Goal: Task Accomplishment & Management: Use online tool/utility

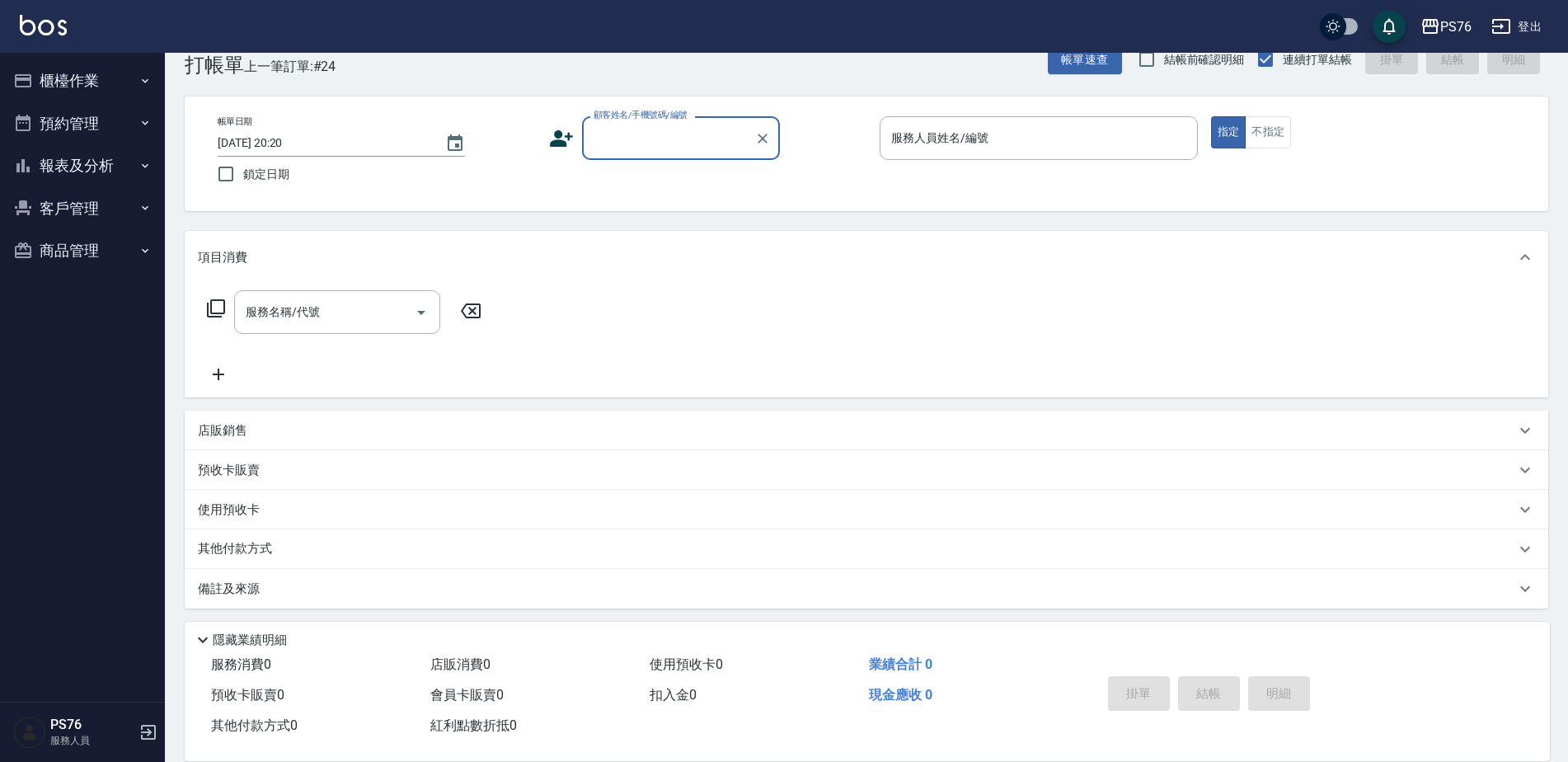
scroll to position [41, 0]
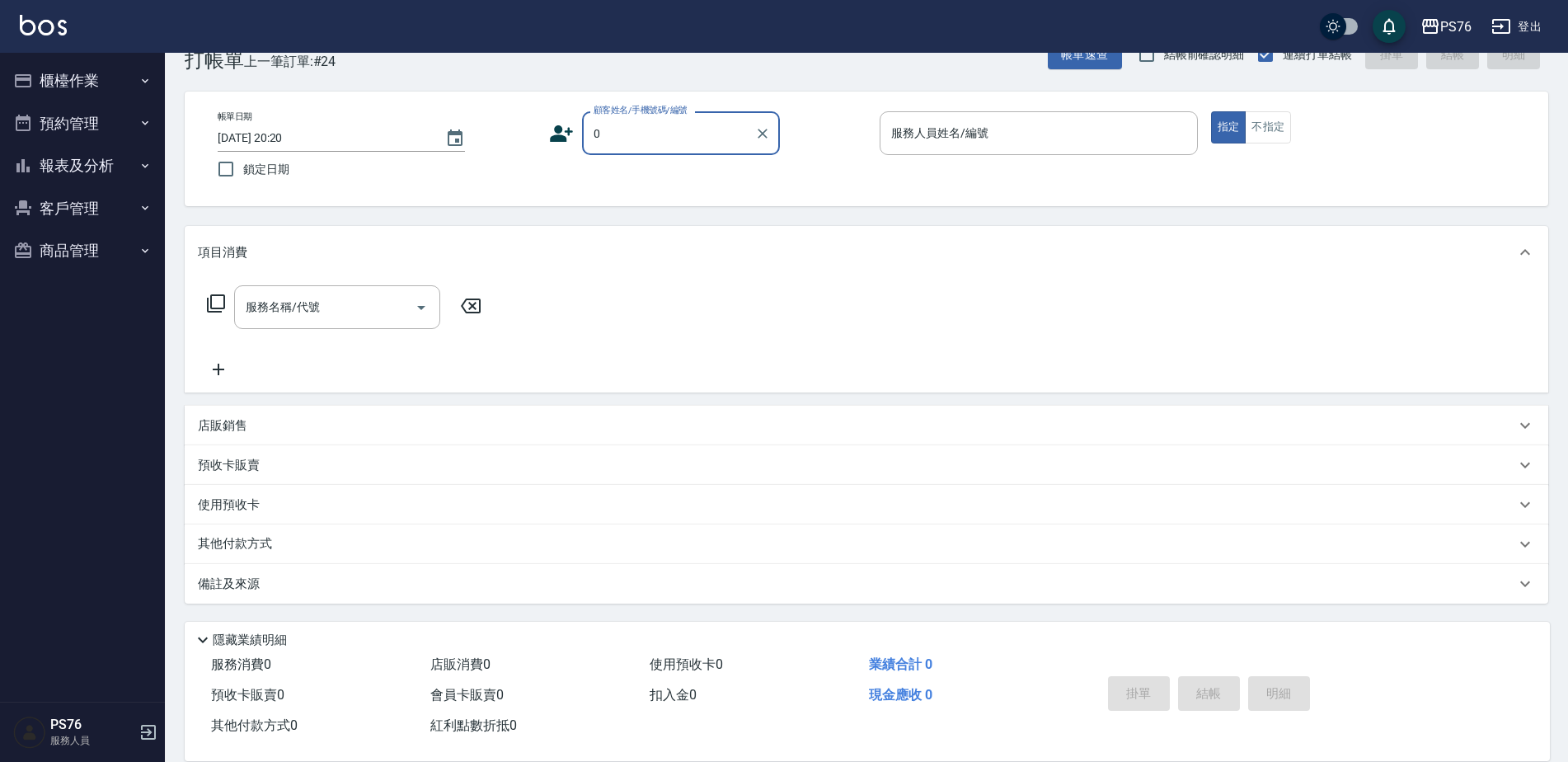
type input "無名字/0/null"
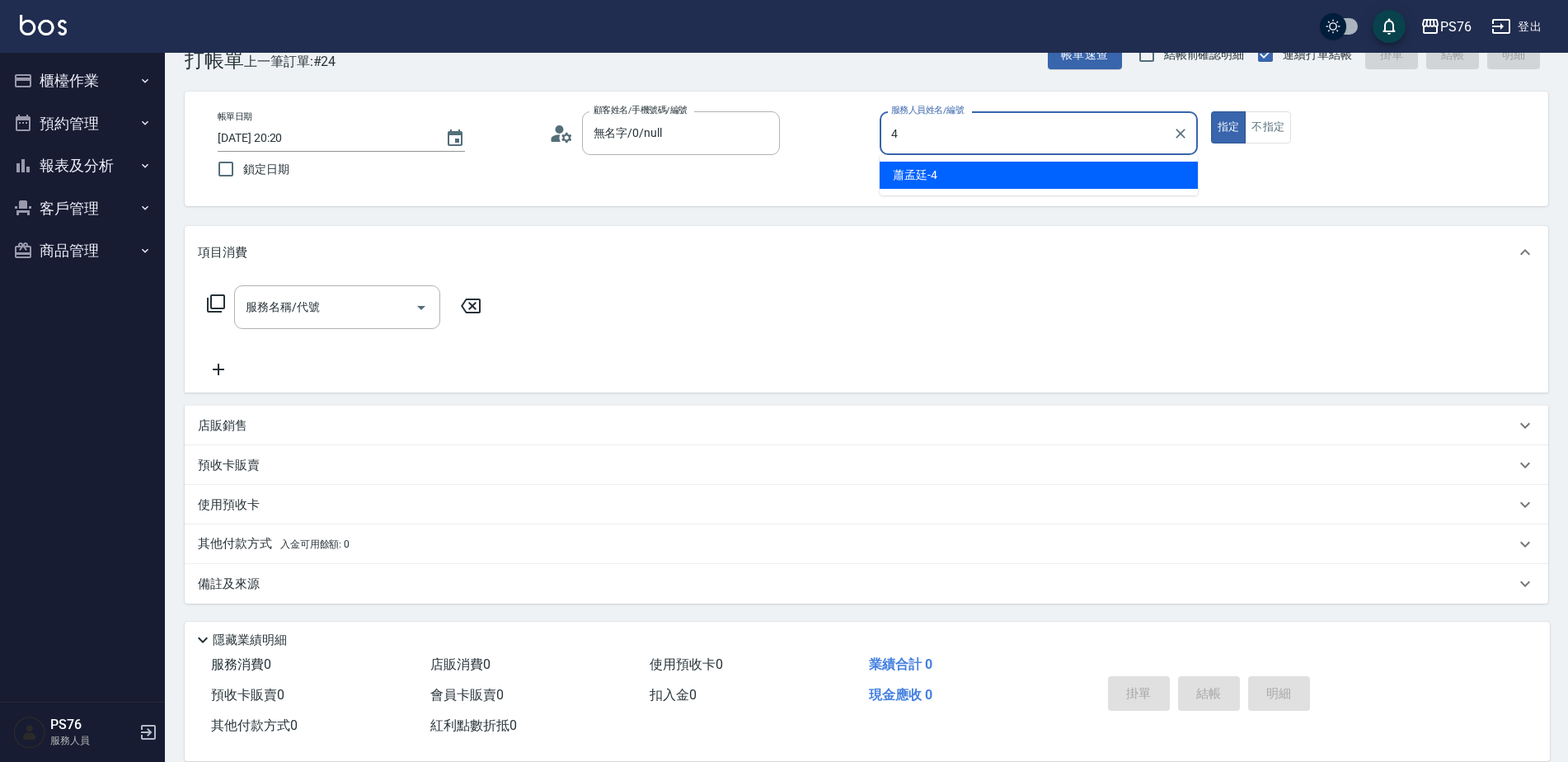
type input "蕭孟廷-4"
type button "true"
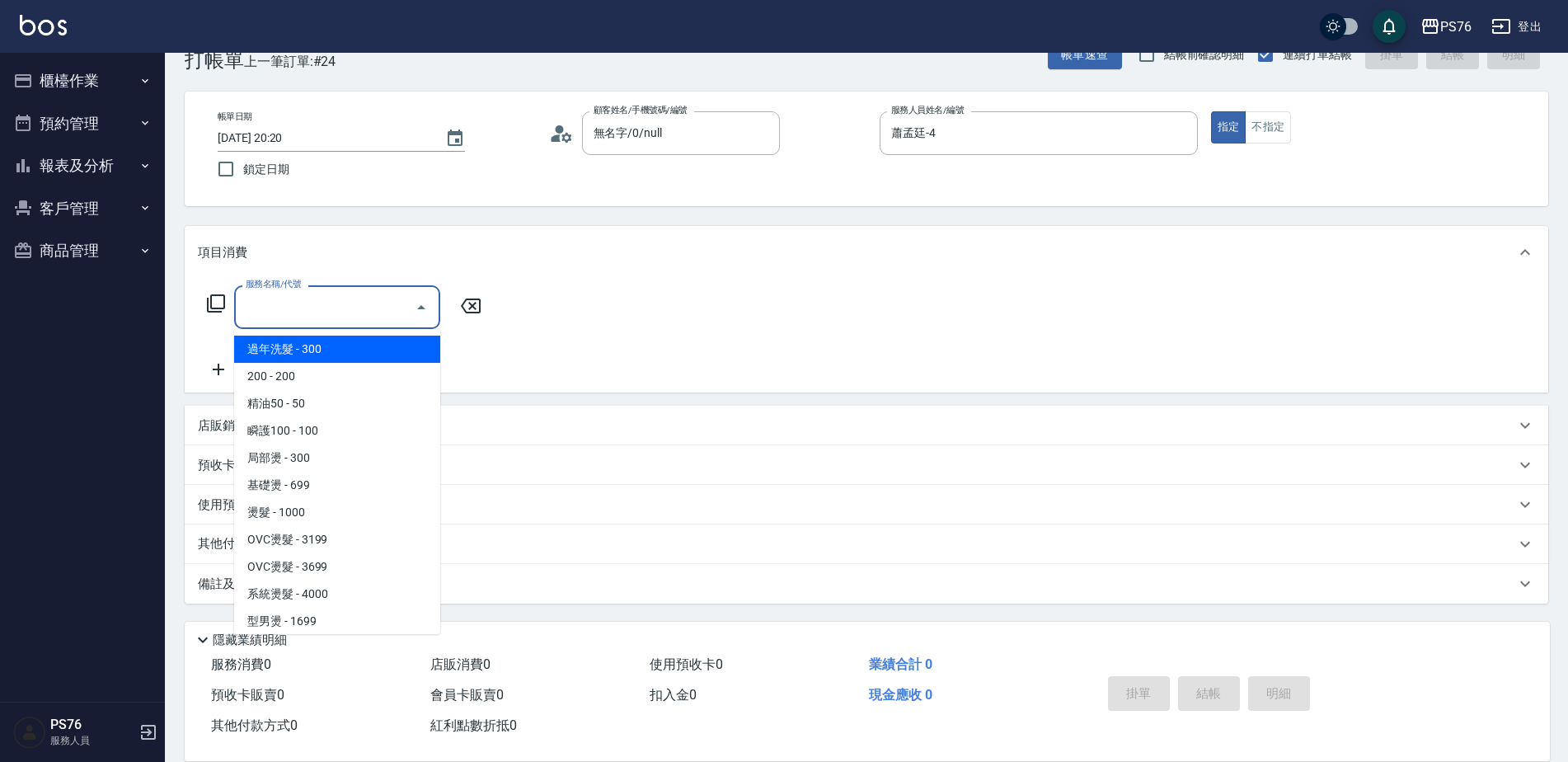
click at [367, 293] on input "服務名稱/代號" at bounding box center [324, 307] width 167 height 29
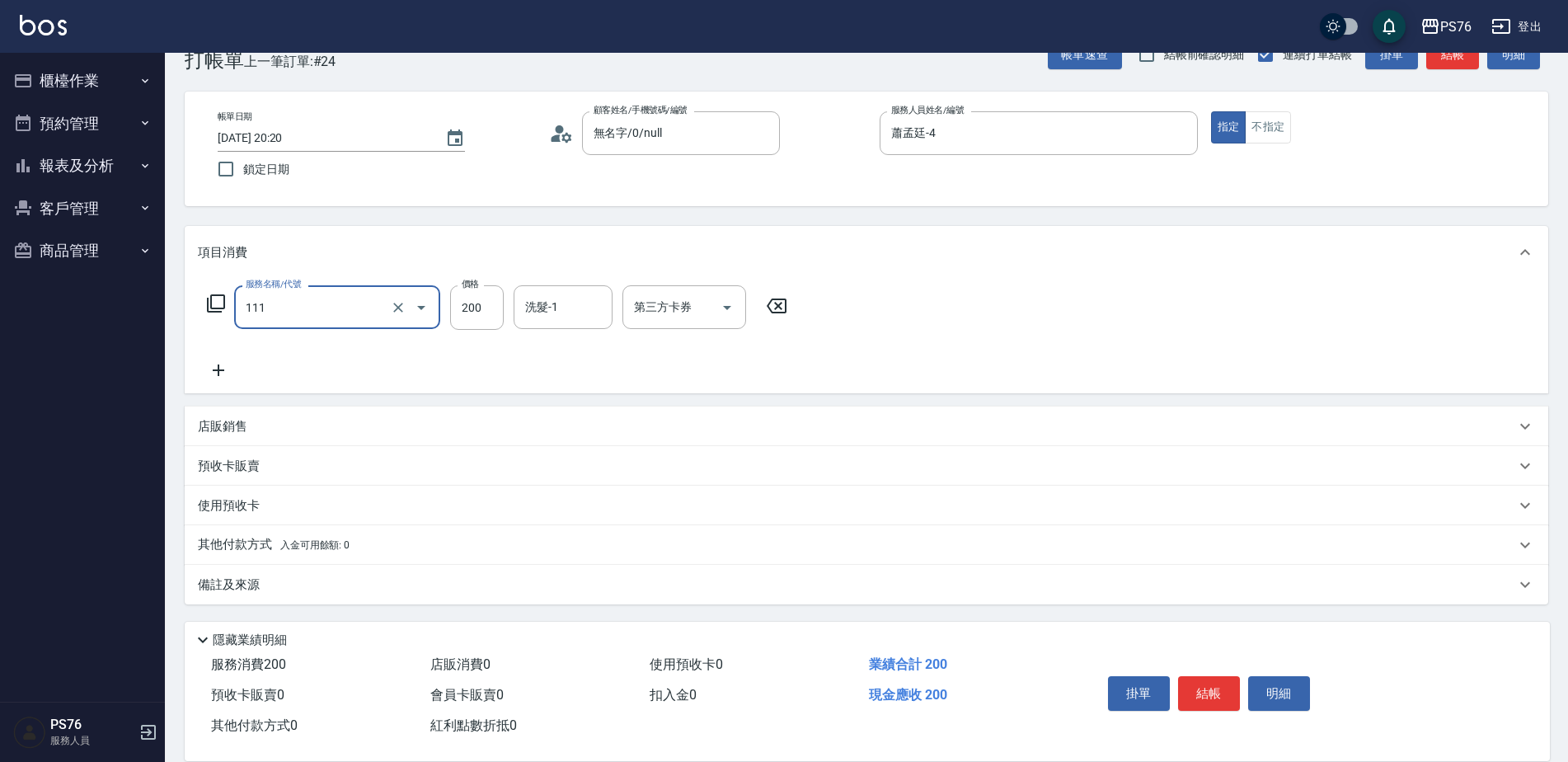
type input "200(111)"
type input "游怡瑄-24"
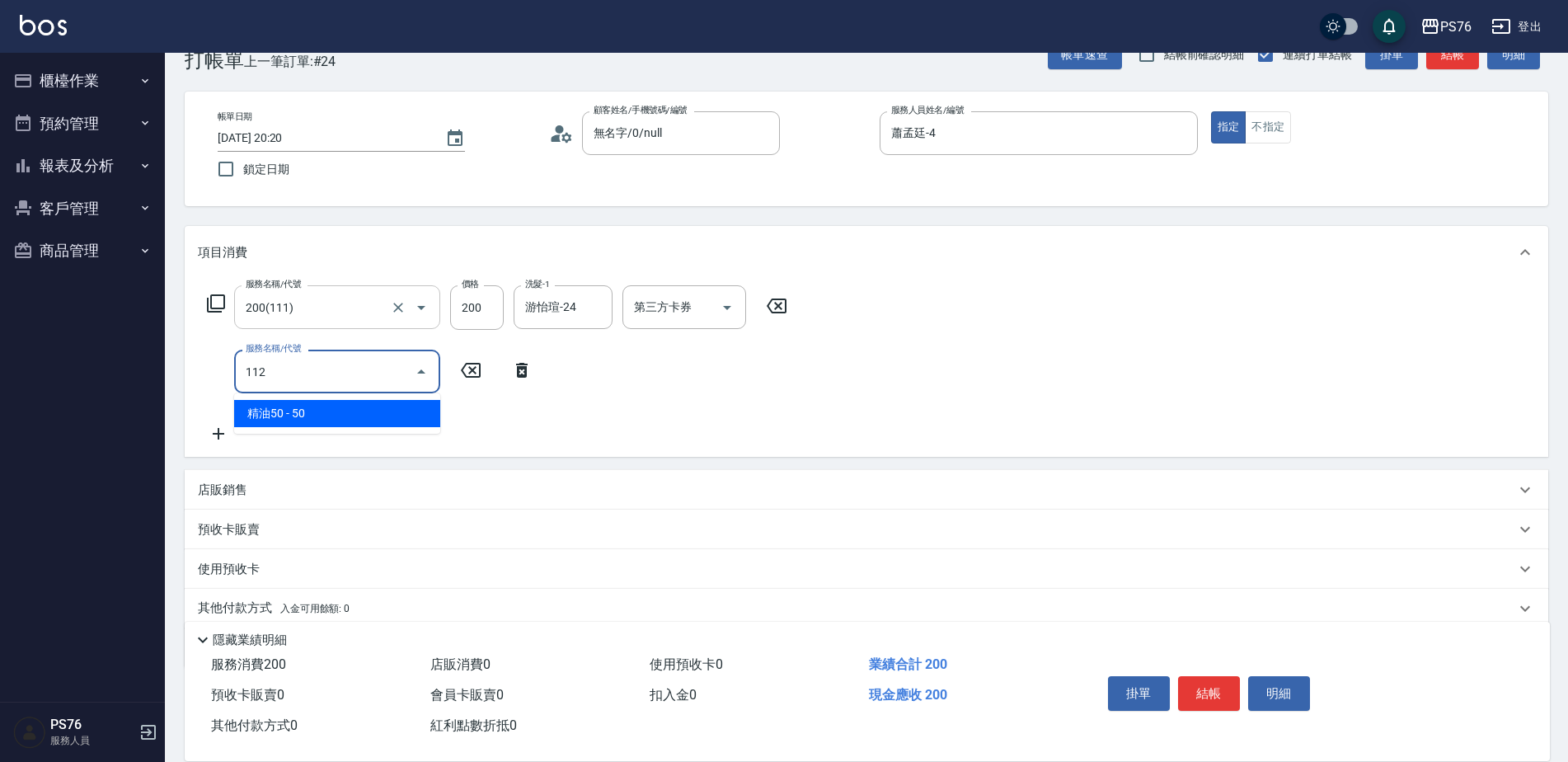
type input "精油50(112)"
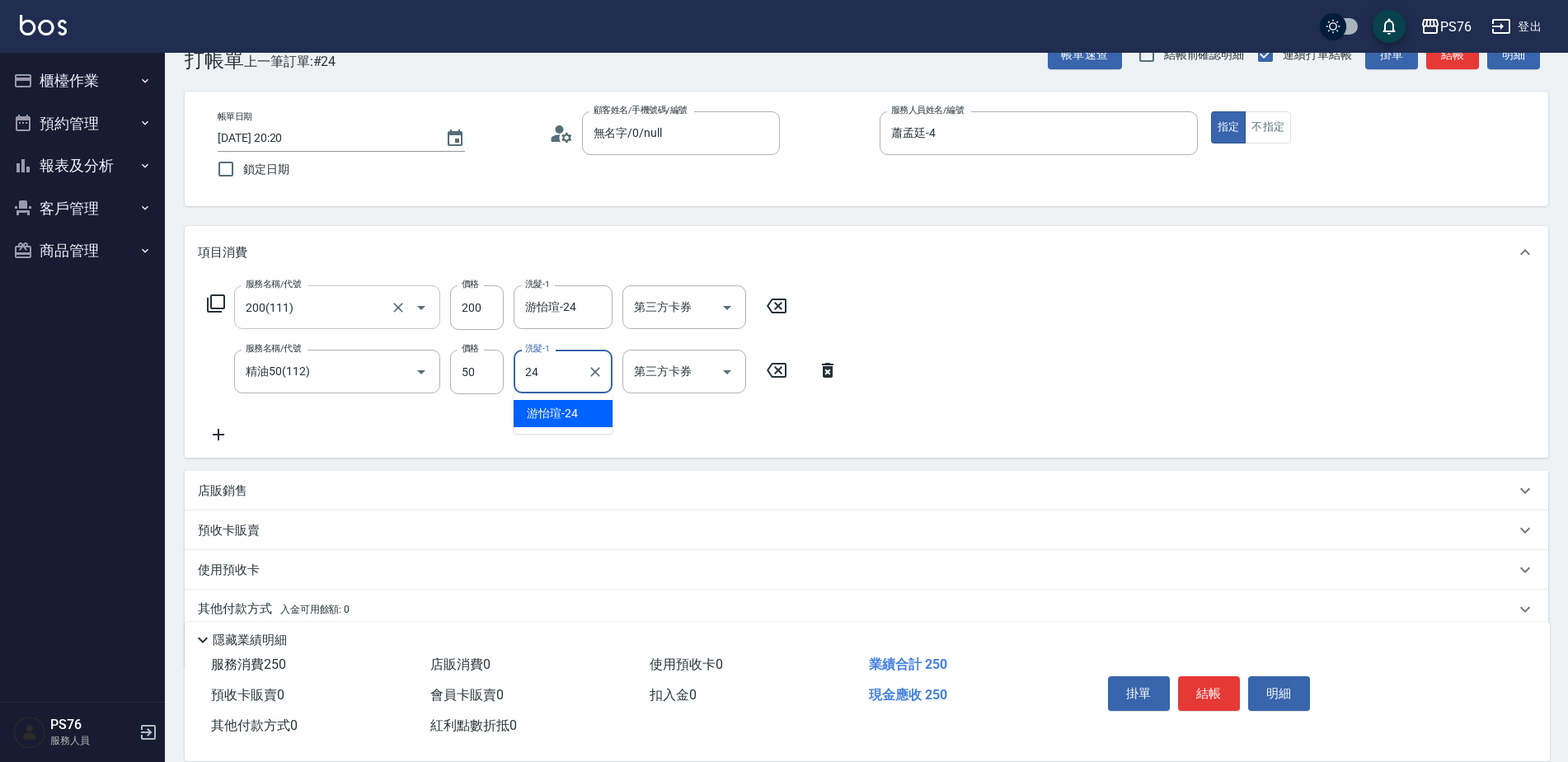
type input "游怡瑄-24"
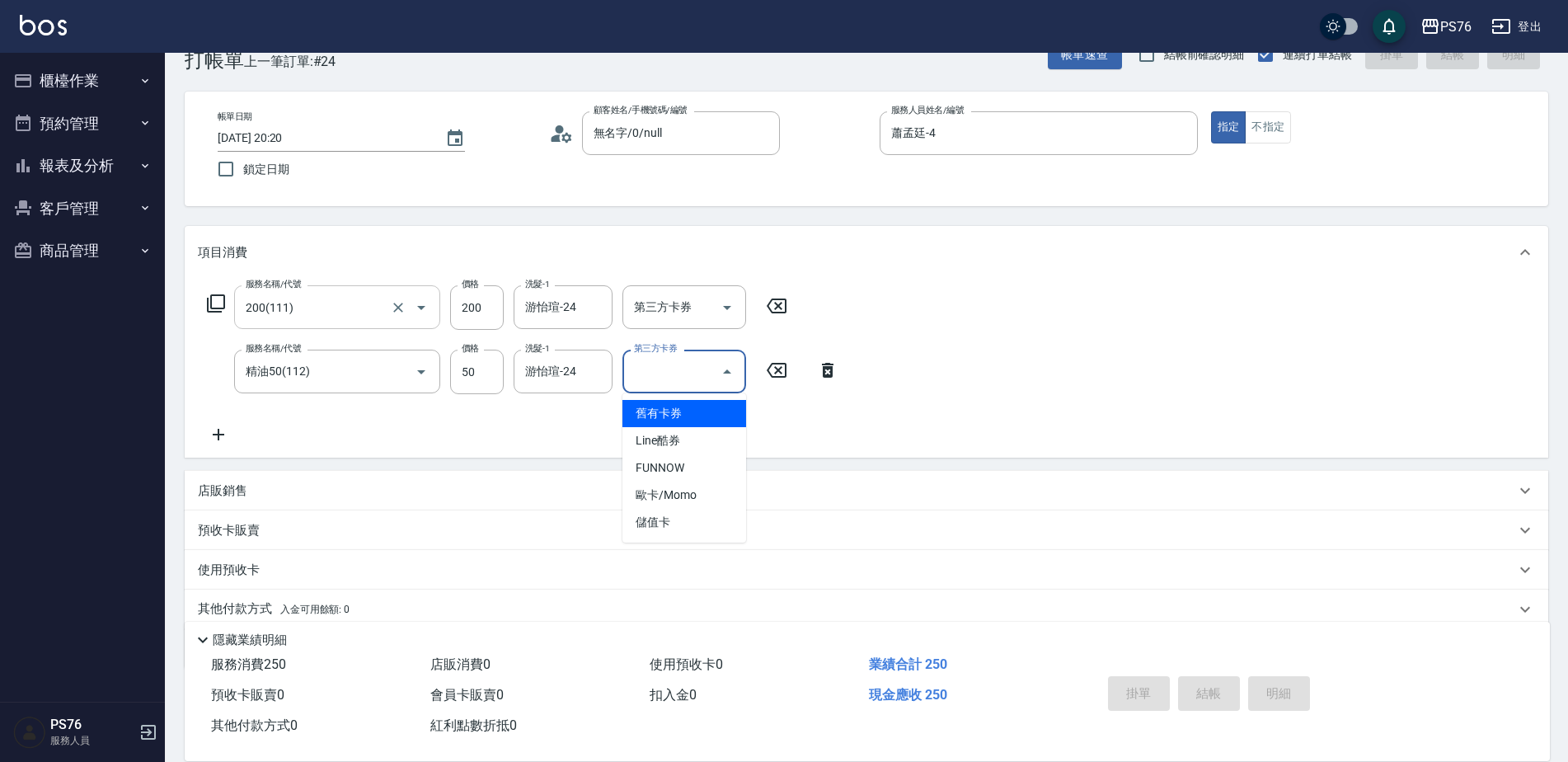
type input "舊有卡券"
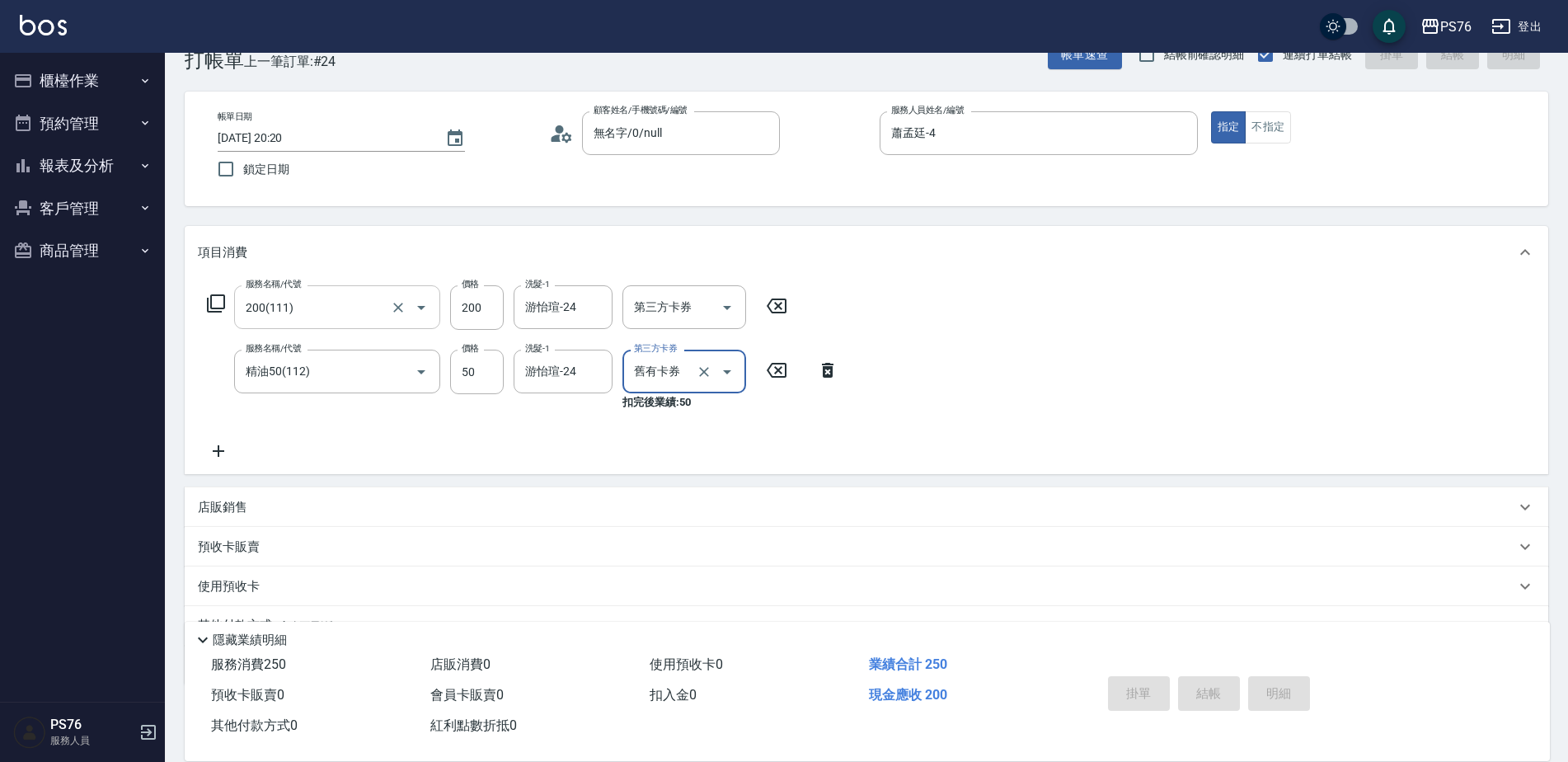
type input "2025/09/18 20:56"
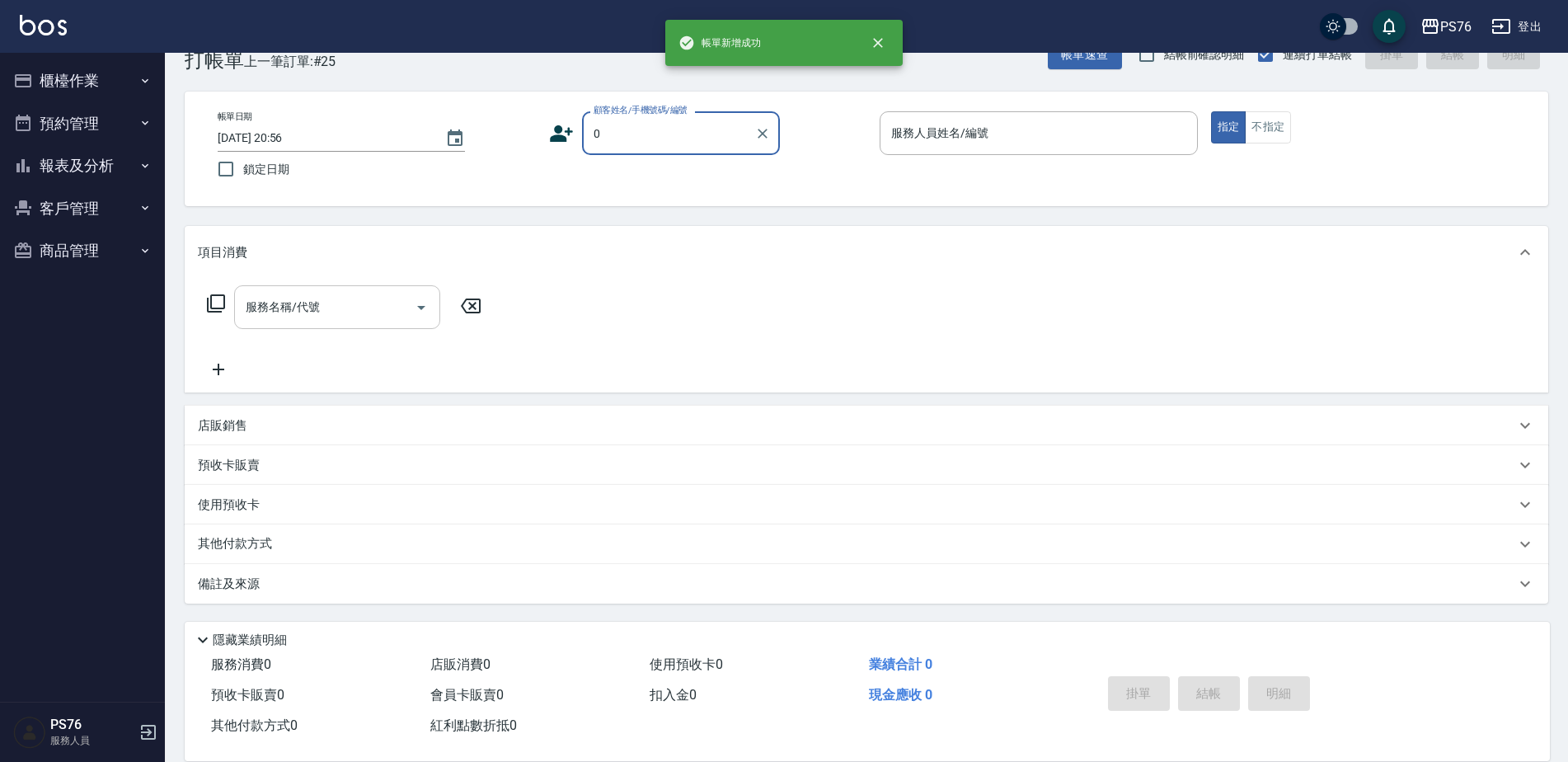
type input "無名字/0/null"
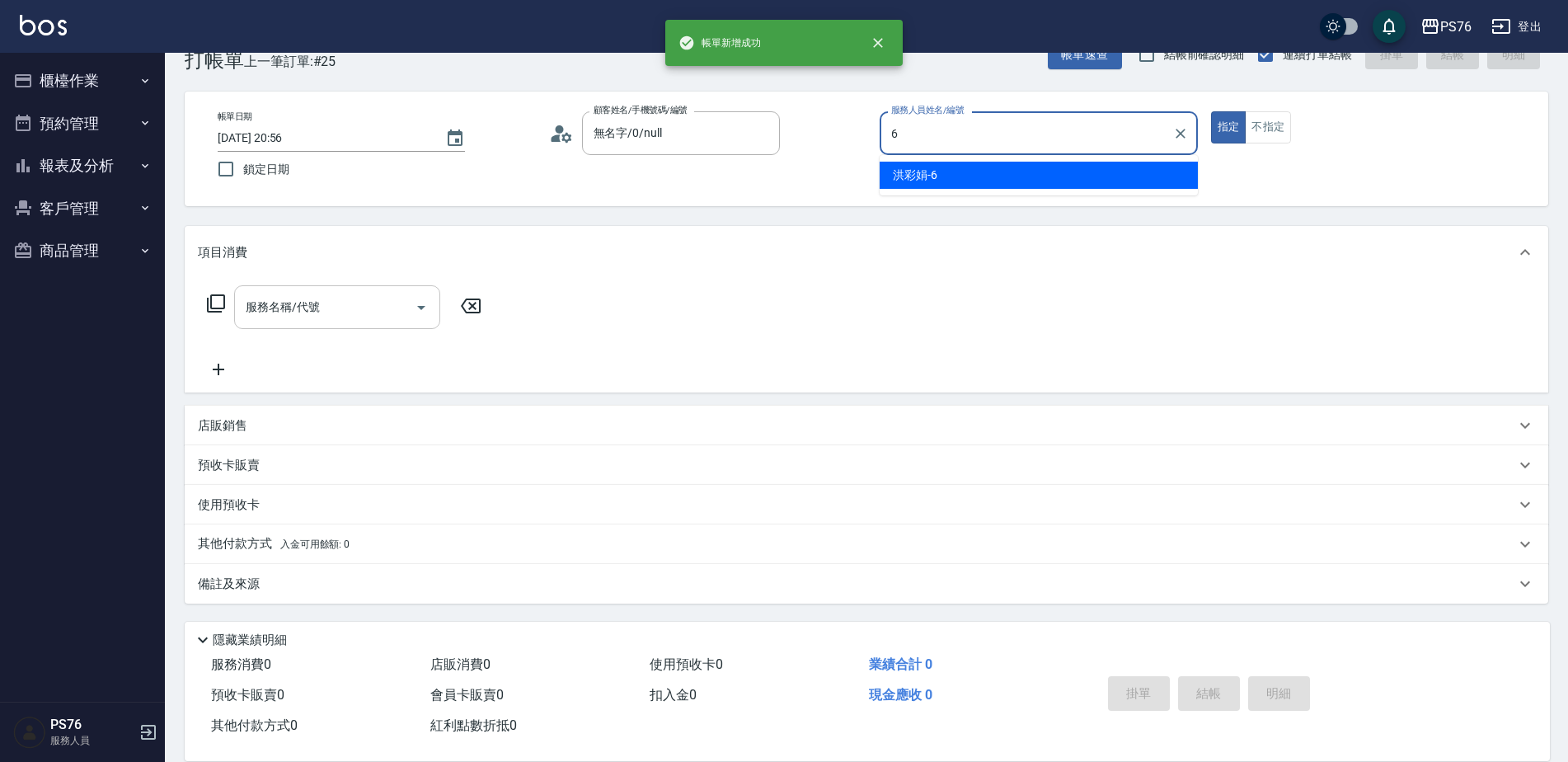
type input "洪彩娟-6"
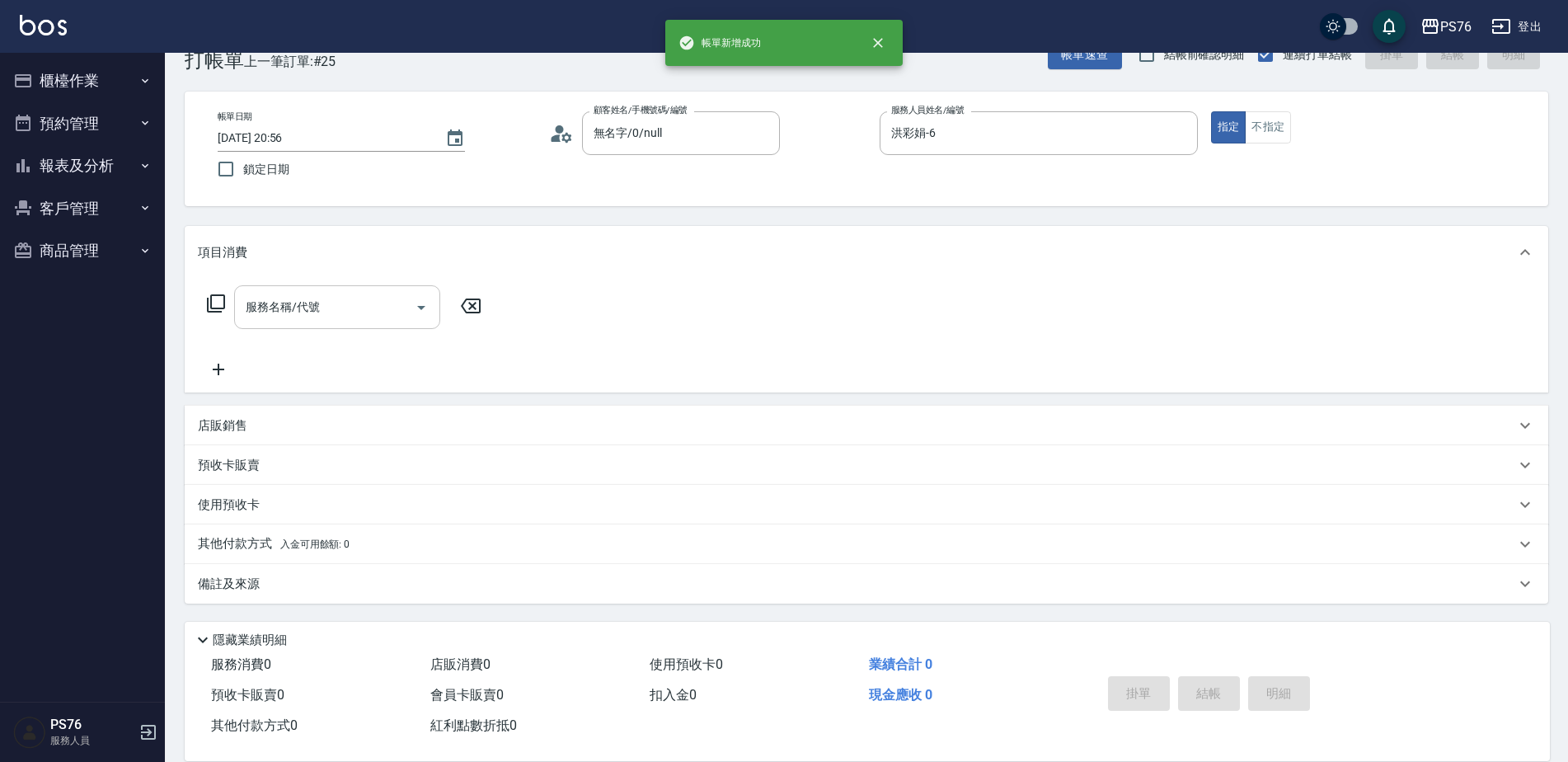
click at [367, 294] on input "服務名稱/代號" at bounding box center [324, 307] width 167 height 29
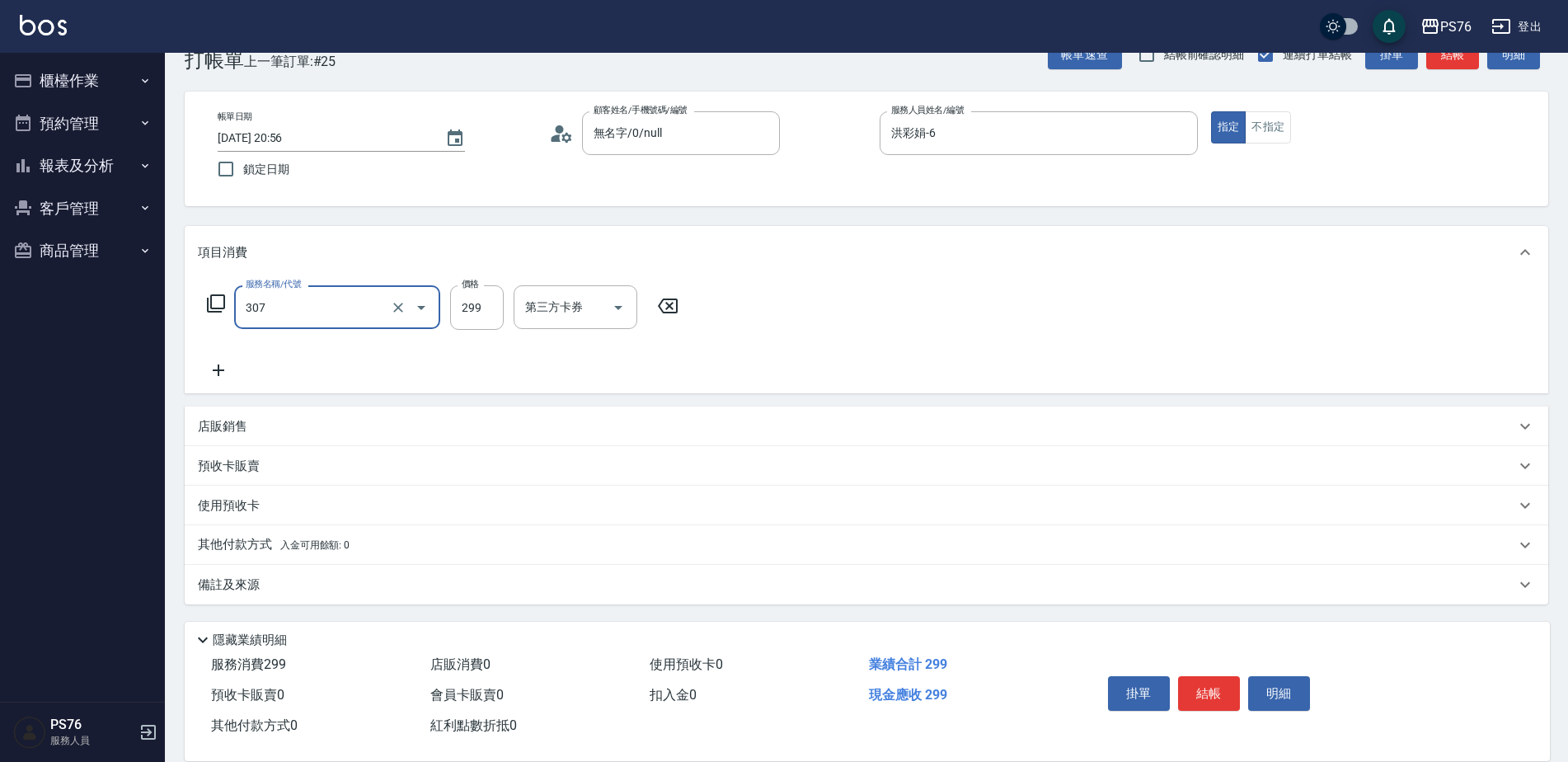
type input "剪髮(307)"
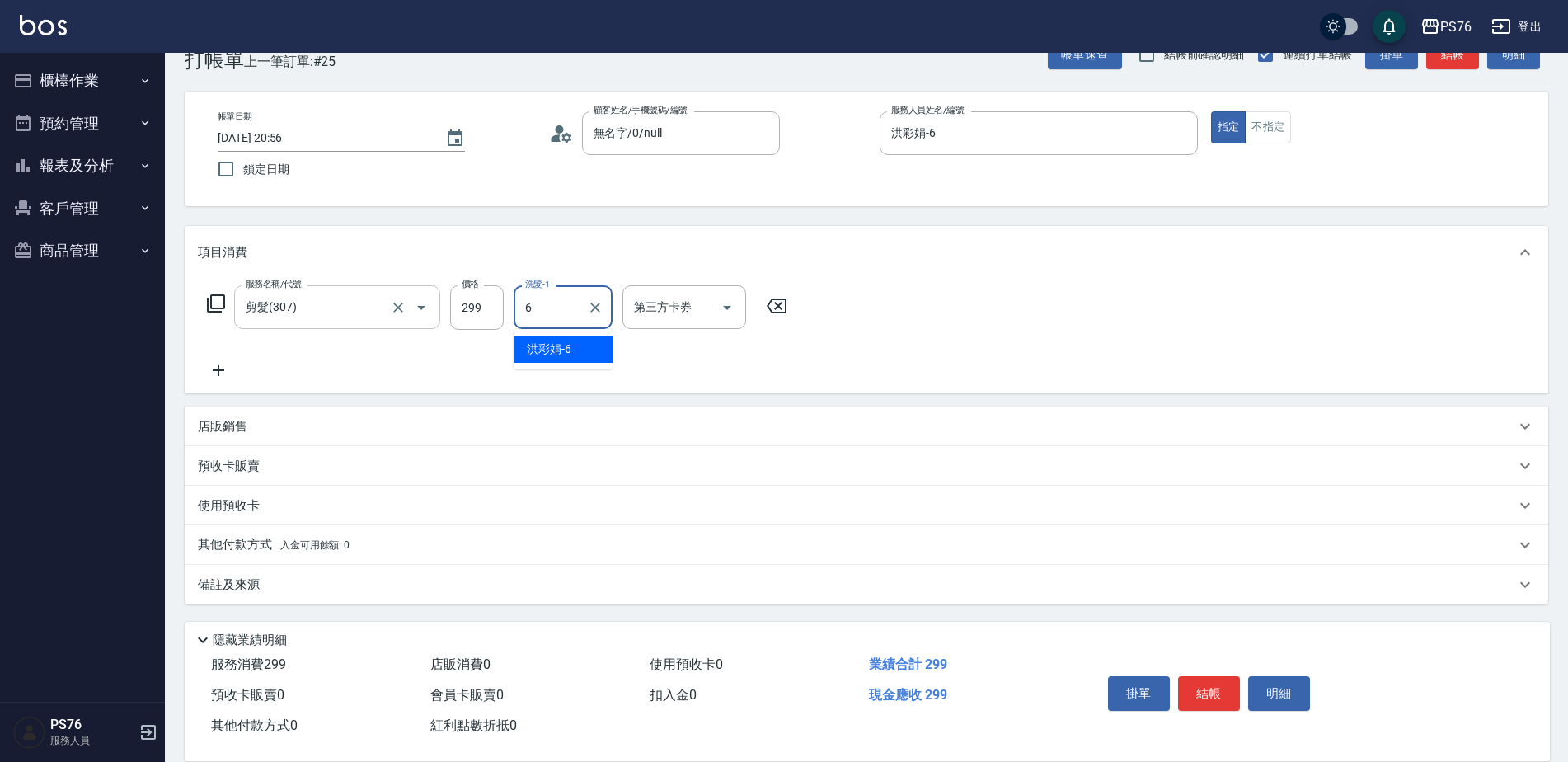
type input "洪彩娟-6"
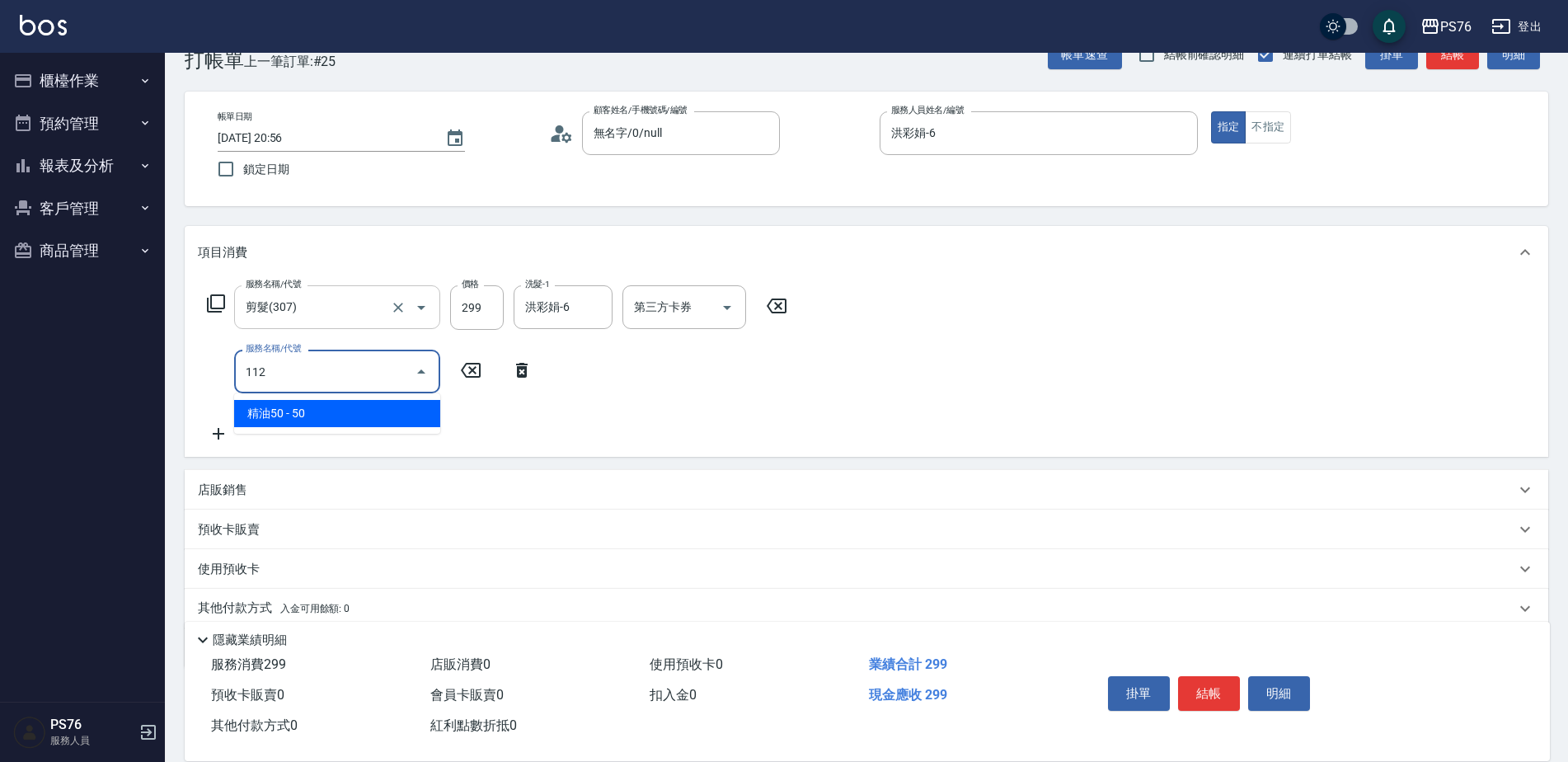
type input "精油50(112)"
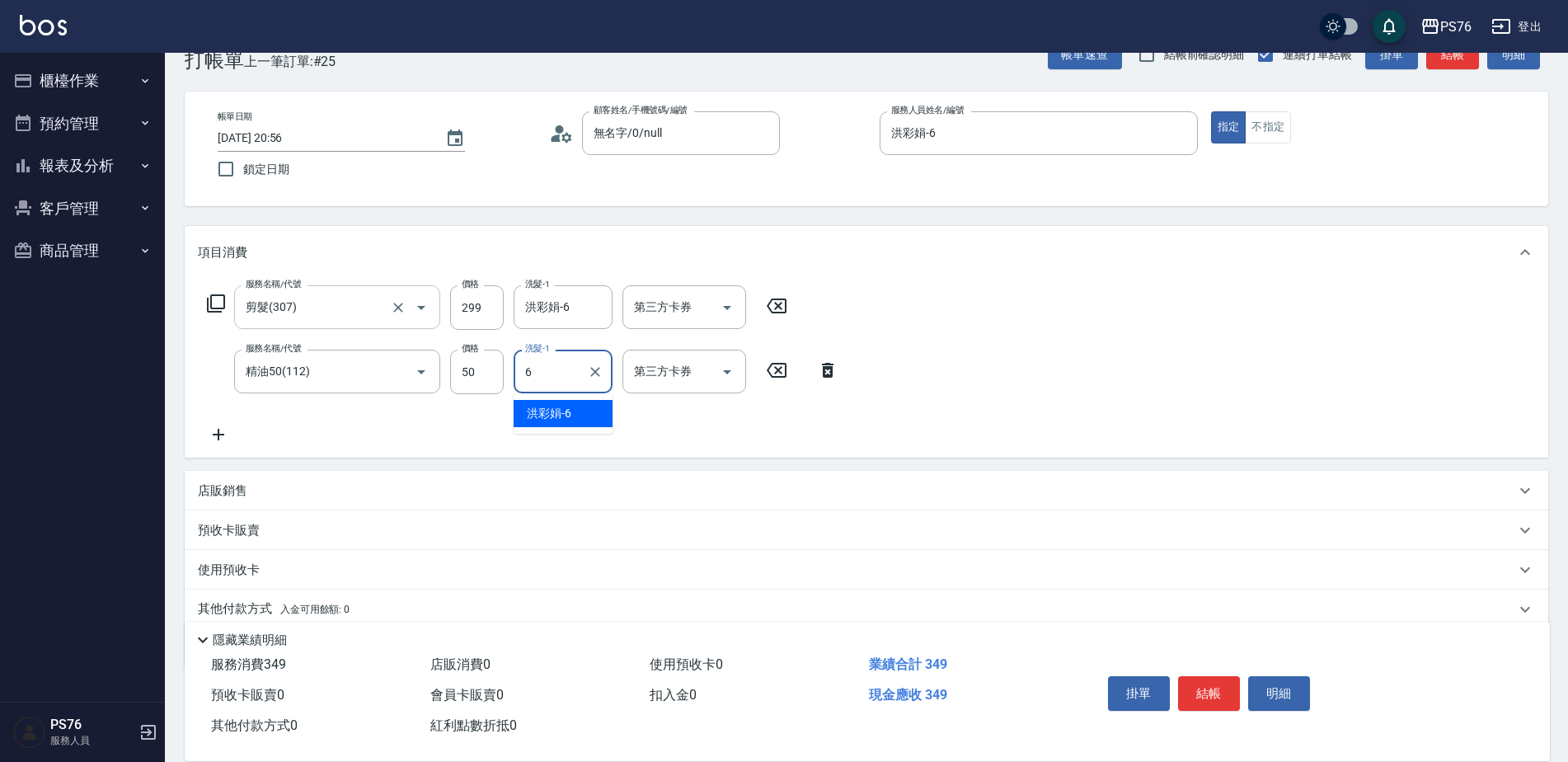
type input "洪彩娟-6"
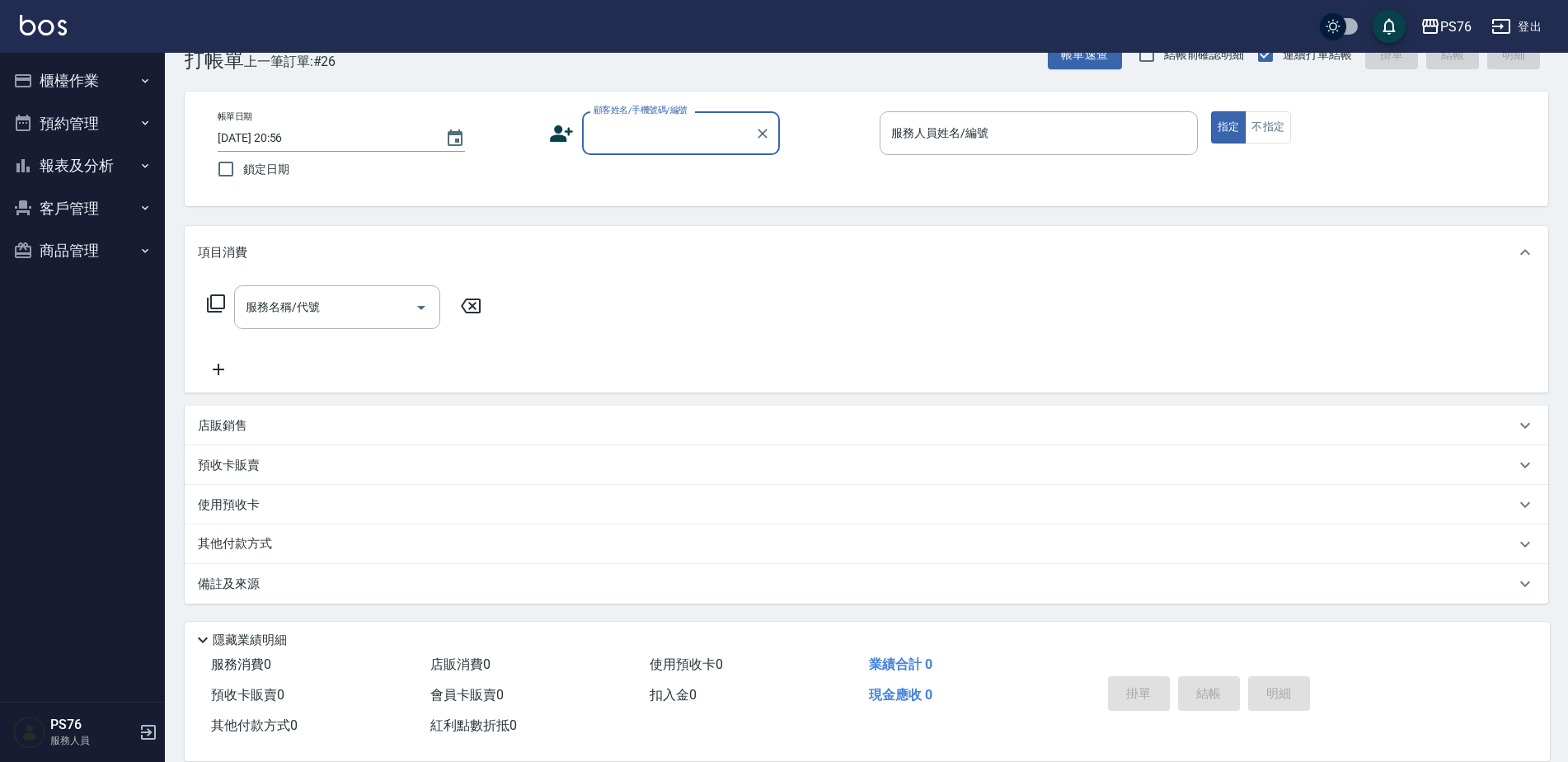
click at [91, 86] on button "櫃檯作業" at bounding box center [82, 80] width 152 height 43
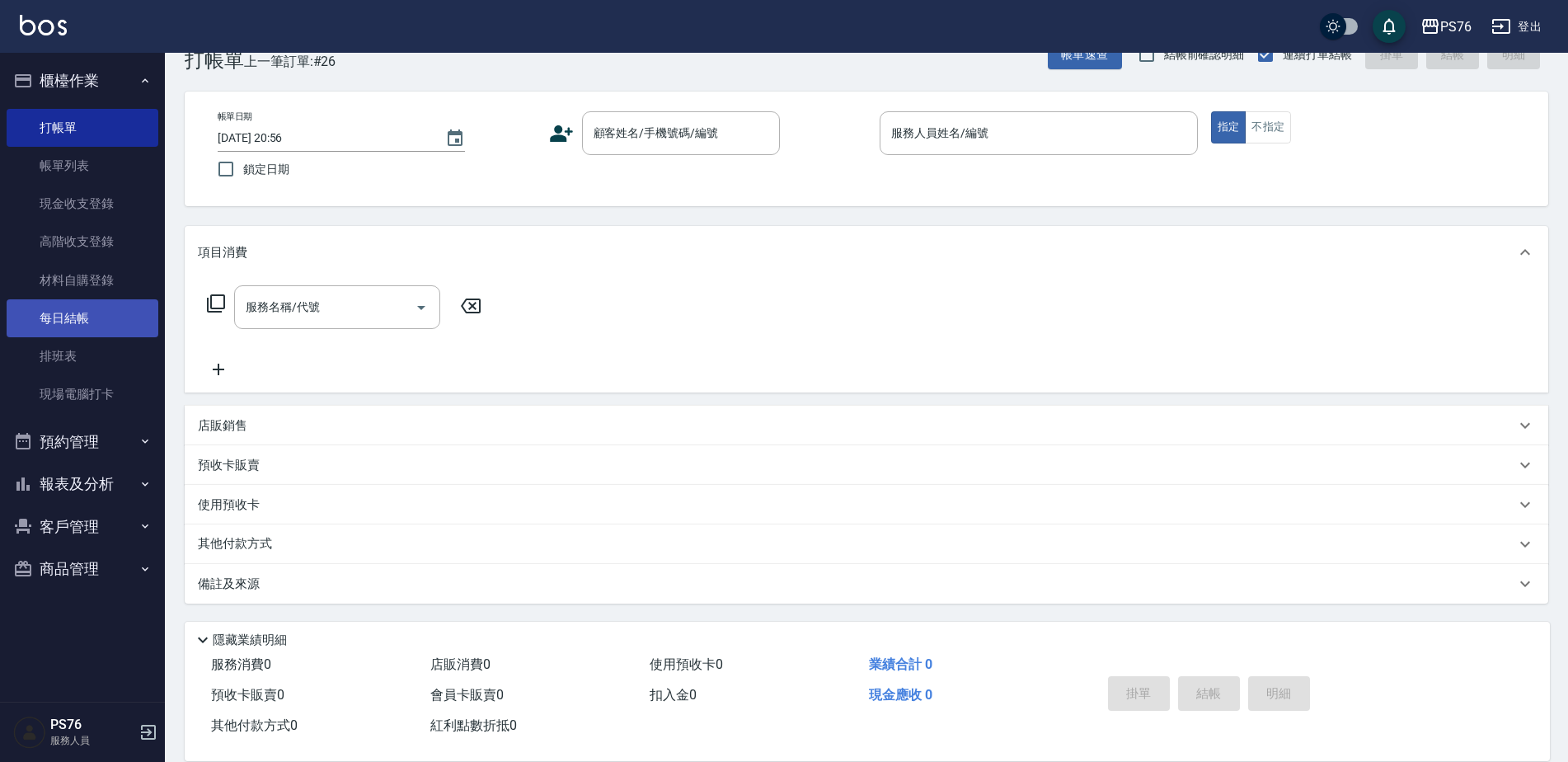
click at [92, 340] on link "排班表" at bounding box center [82, 356] width 152 height 38
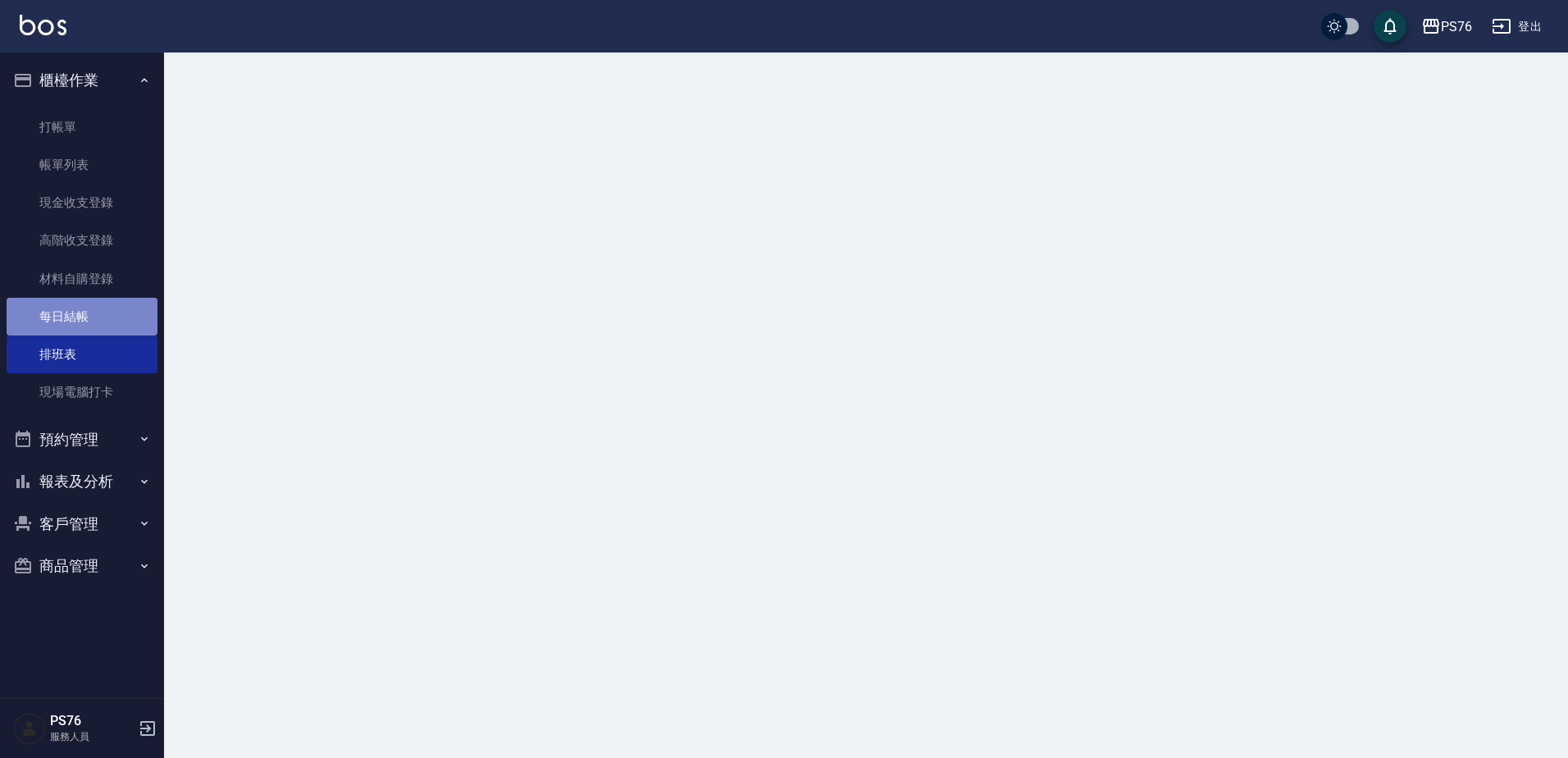
click at [94, 326] on link "每日結帳" at bounding box center [82, 317] width 151 height 38
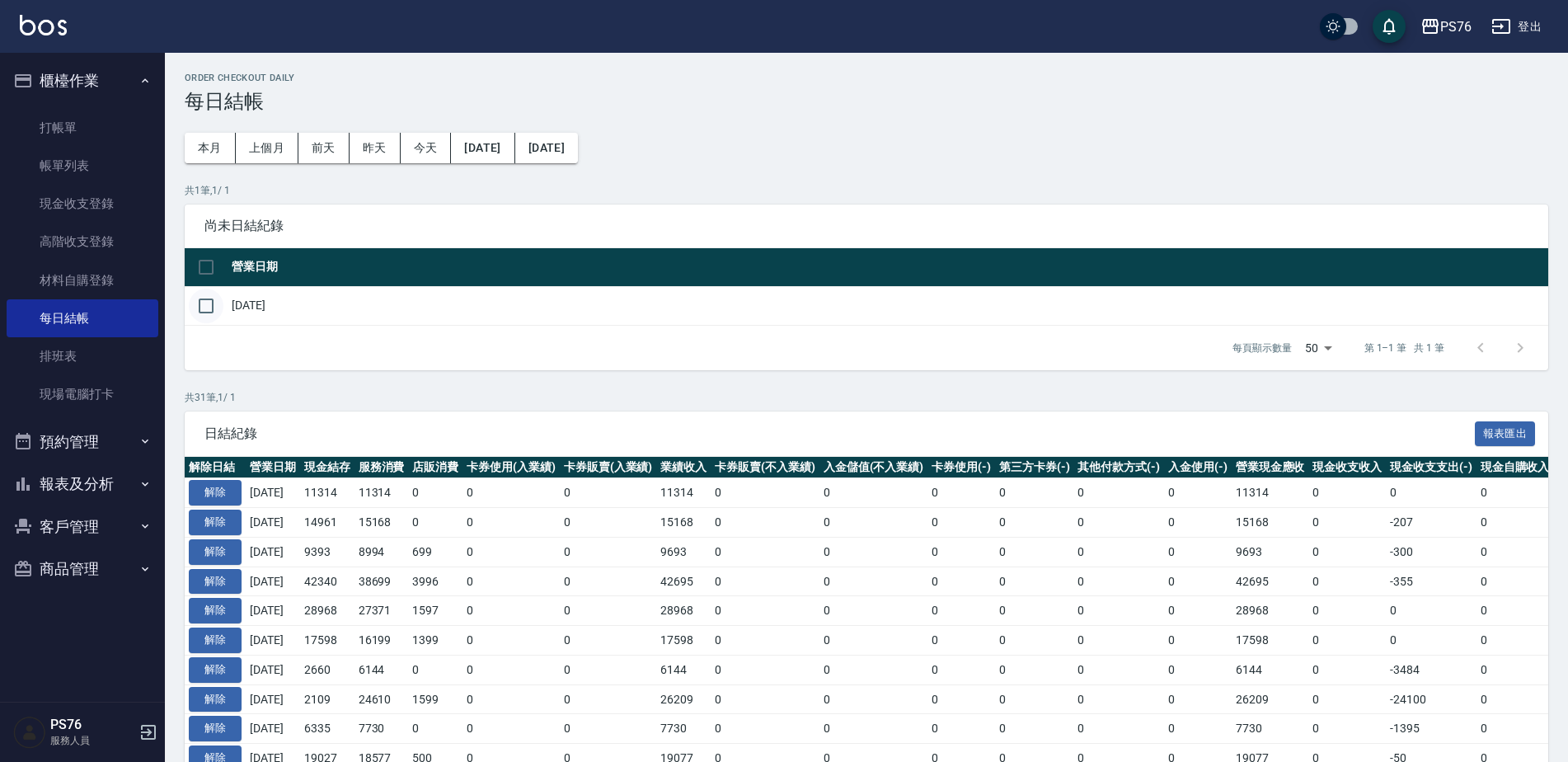
click at [197, 301] on input "checkbox" at bounding box center [206, 306] width 35 height 35
checkbox input "true"
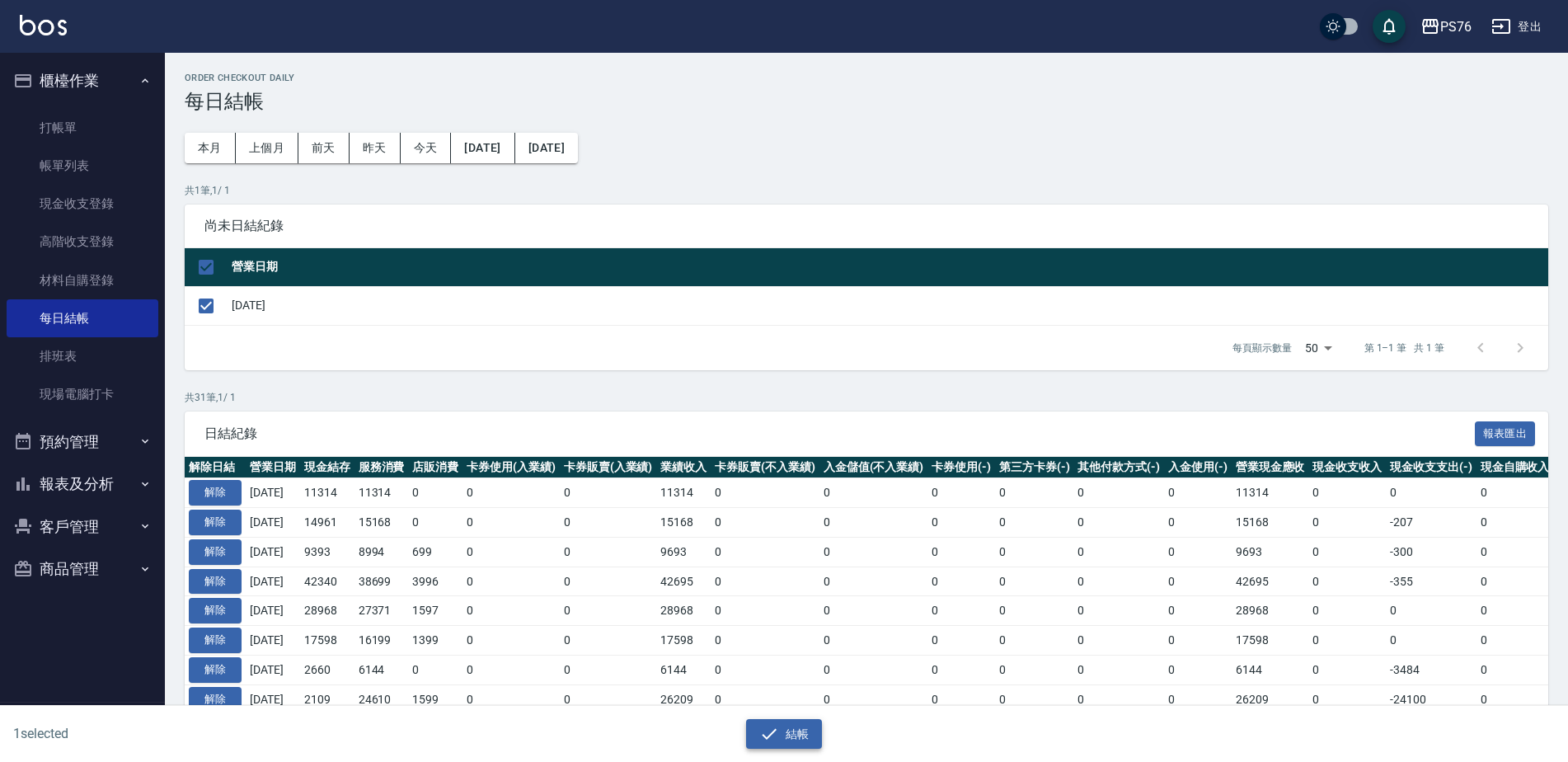
click at [794, 741] on button "結帳" at bounding box center [785, 735] width 76 height 31
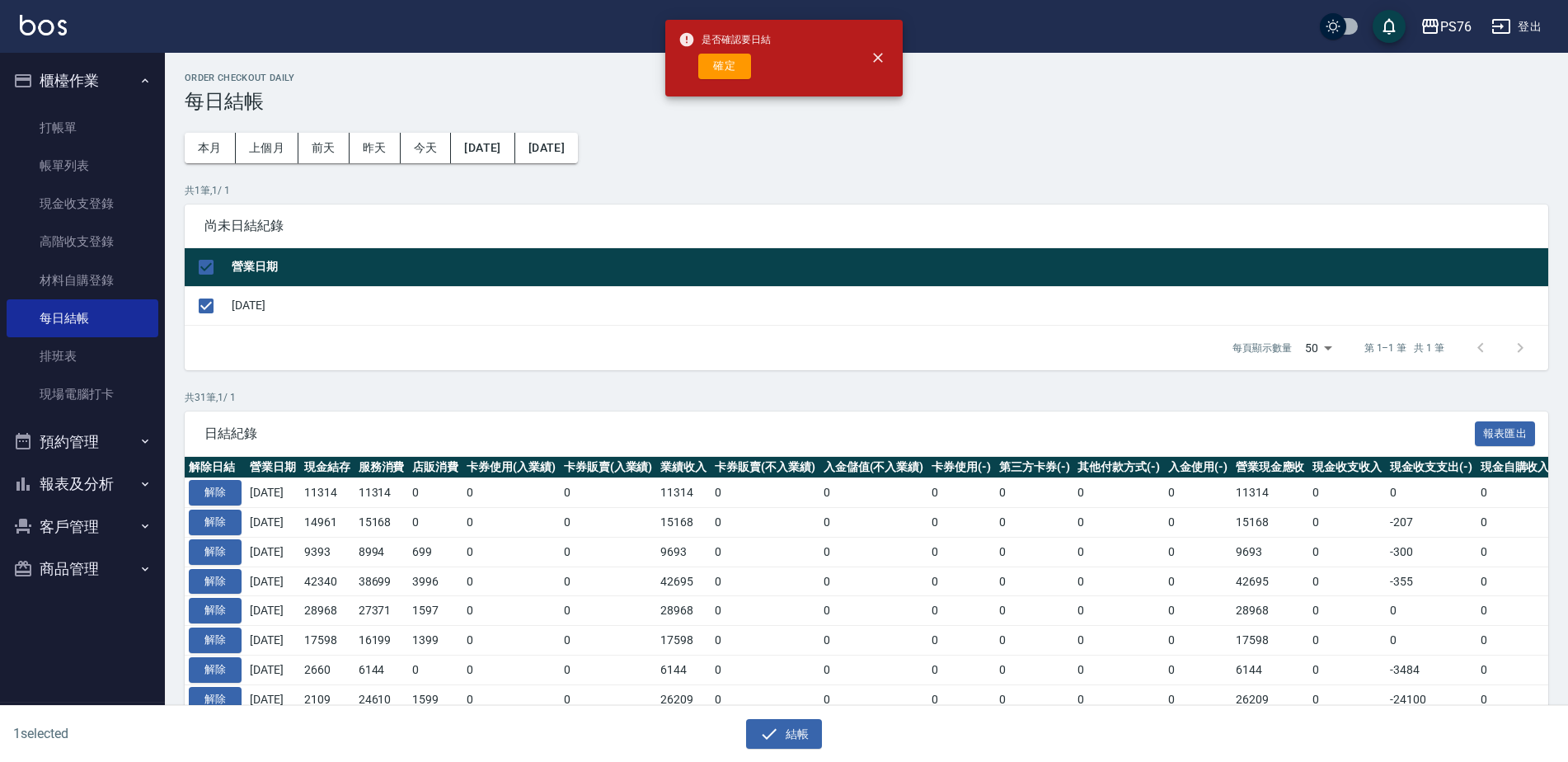
click at [705, 79] on div "是否確認要日結 確定" at bounding box center [724, 57] width 92 height 66
click at [716, 64] on button "確定" at bounding box center [725, 66] width 53 height 25
checkbox input "false"
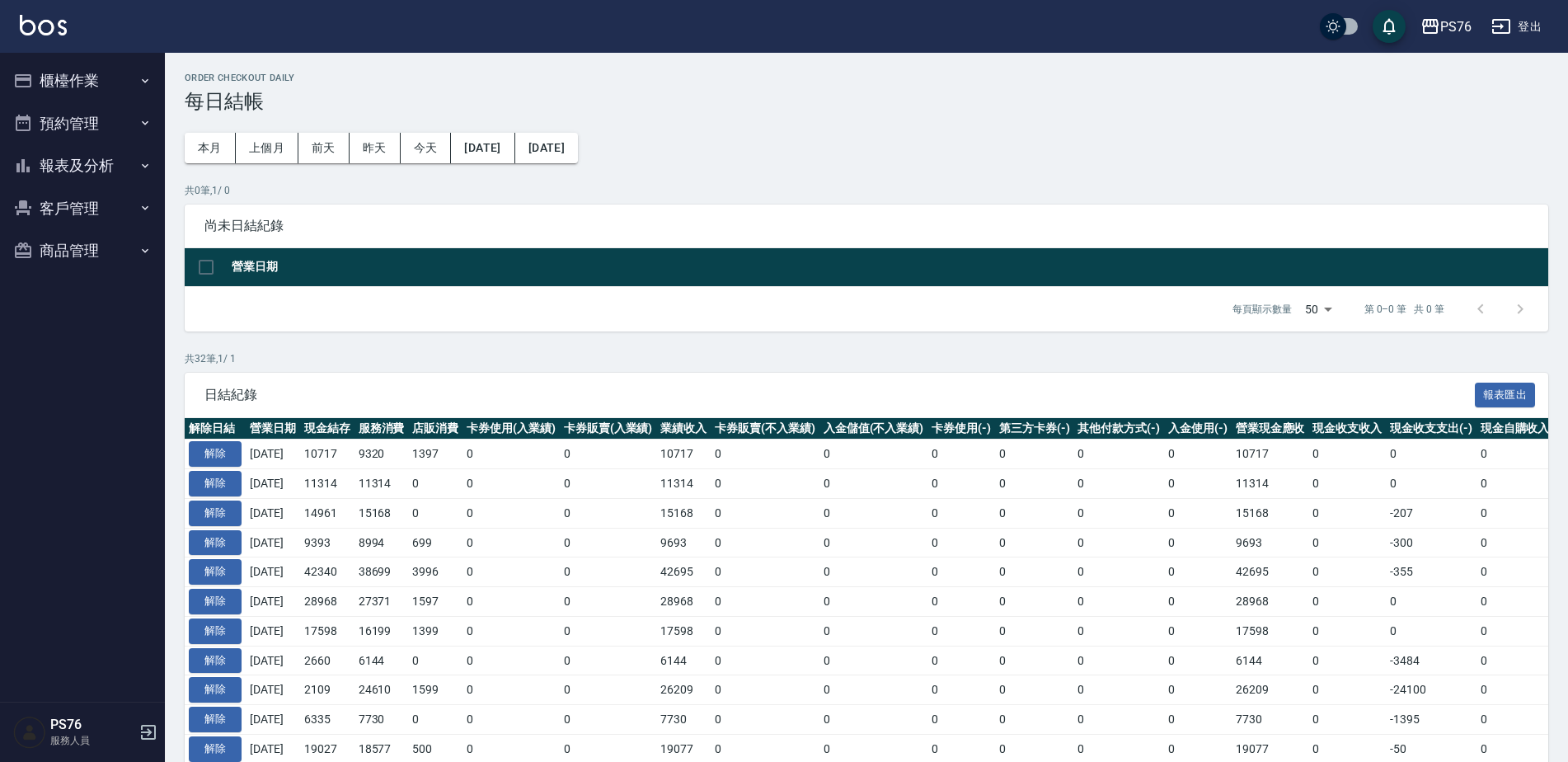
click at [65, 135] on button "預約管理" at bounding box center [82, 123] width 152 height 43
click at [74, 128] on button "預約管理" at bounding box center [82, 123] width 152 height 43
click at [87, 158] on button "報表及分析" at bounding box center [82, 165] width 152 height 43
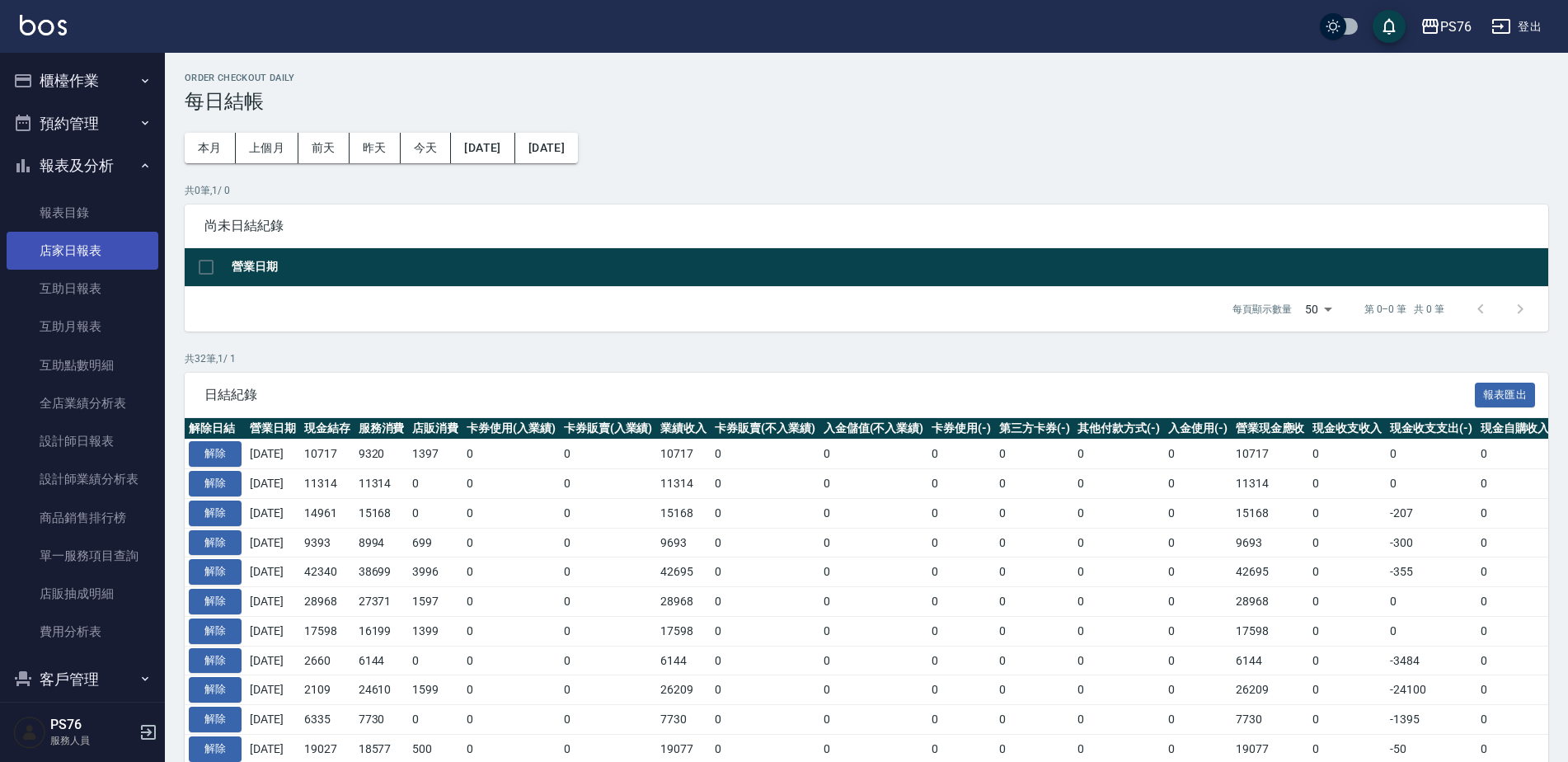
click at [97, 252] on link "店家日報表" at bounding box center [82, 250] width 152 height 38
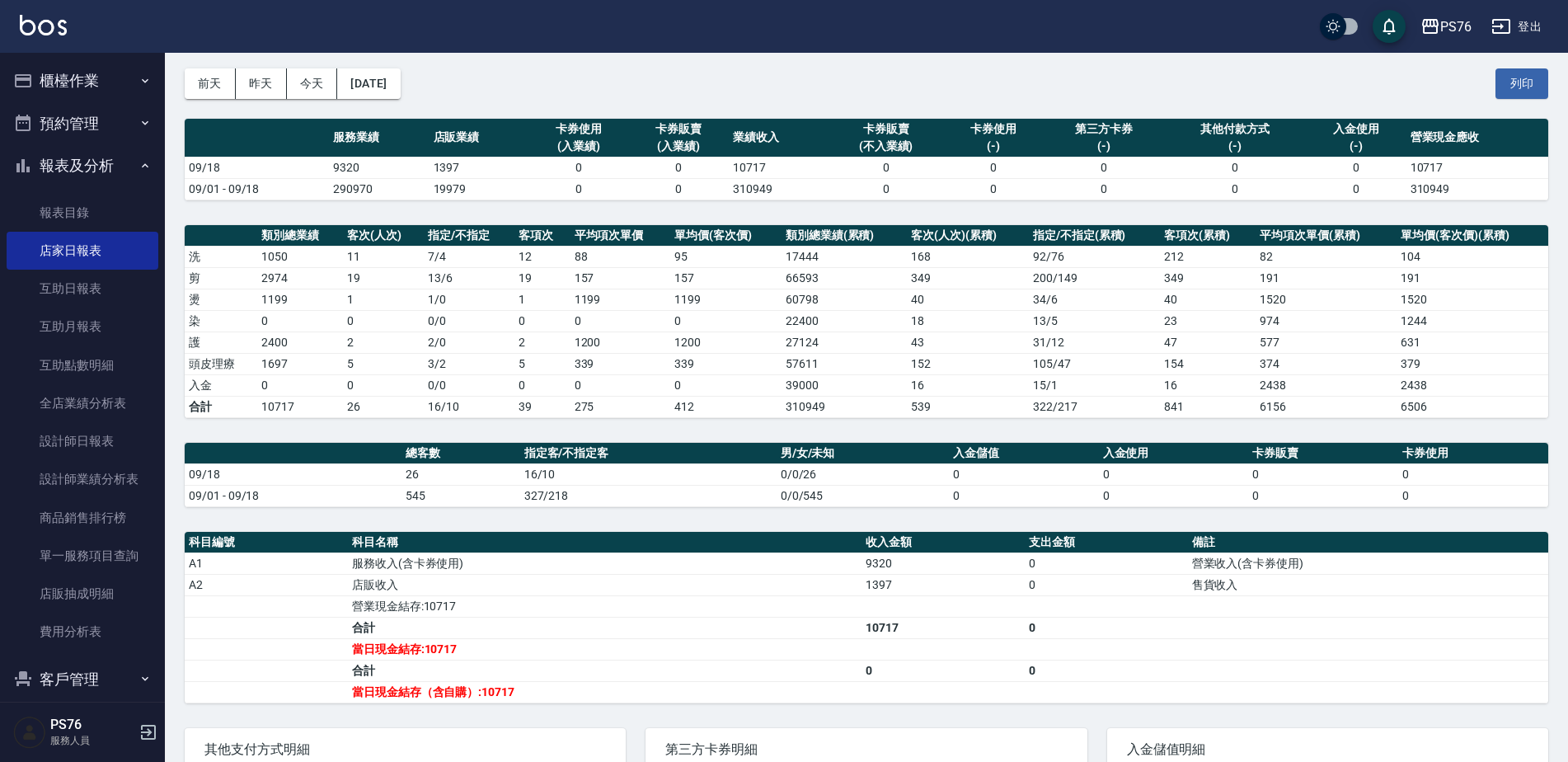
scroll to position [36, 0]
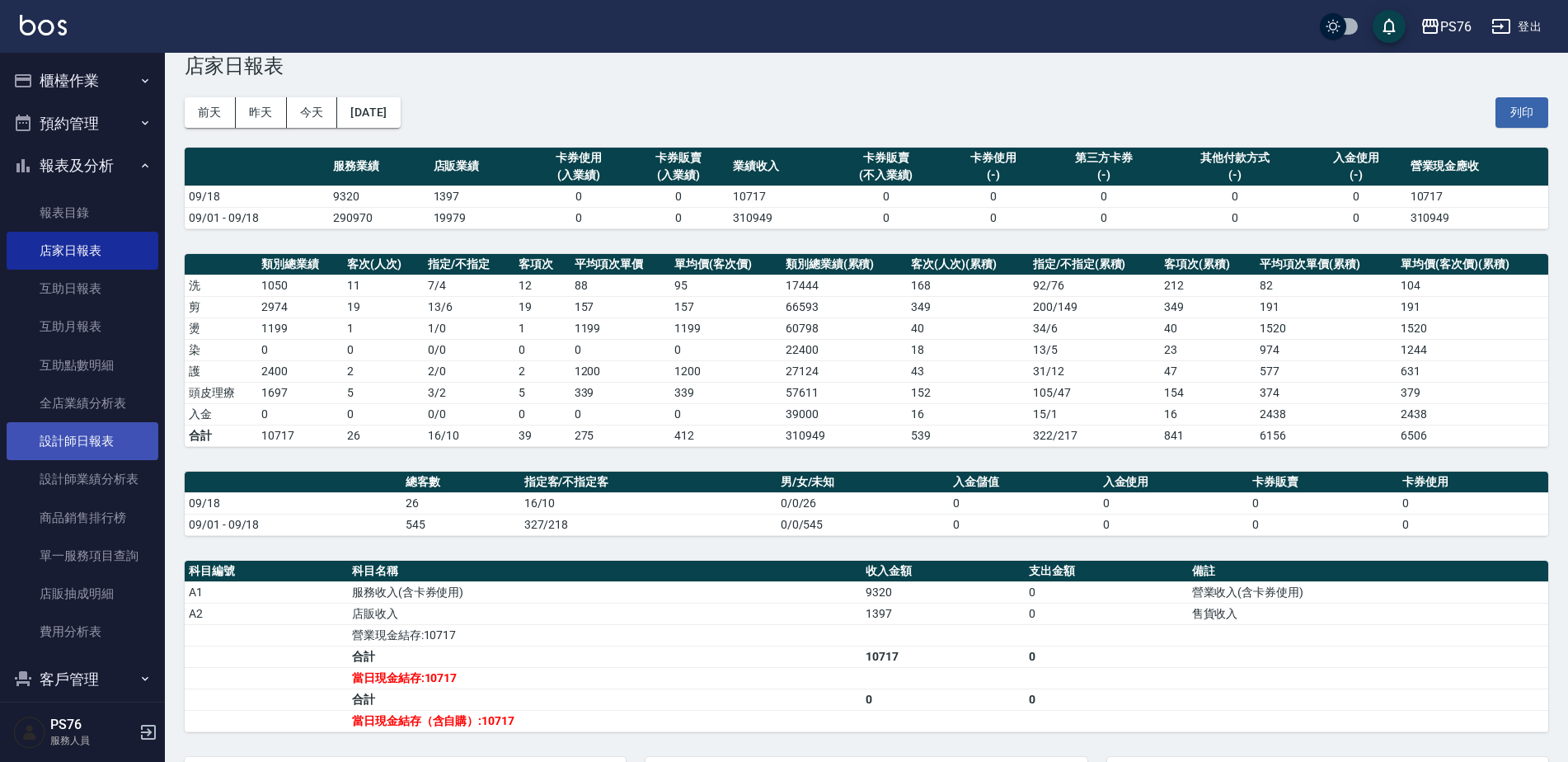
click at [117, 436] on link "設計師日報表" at bounding box center [82, 442] width 152 height 38
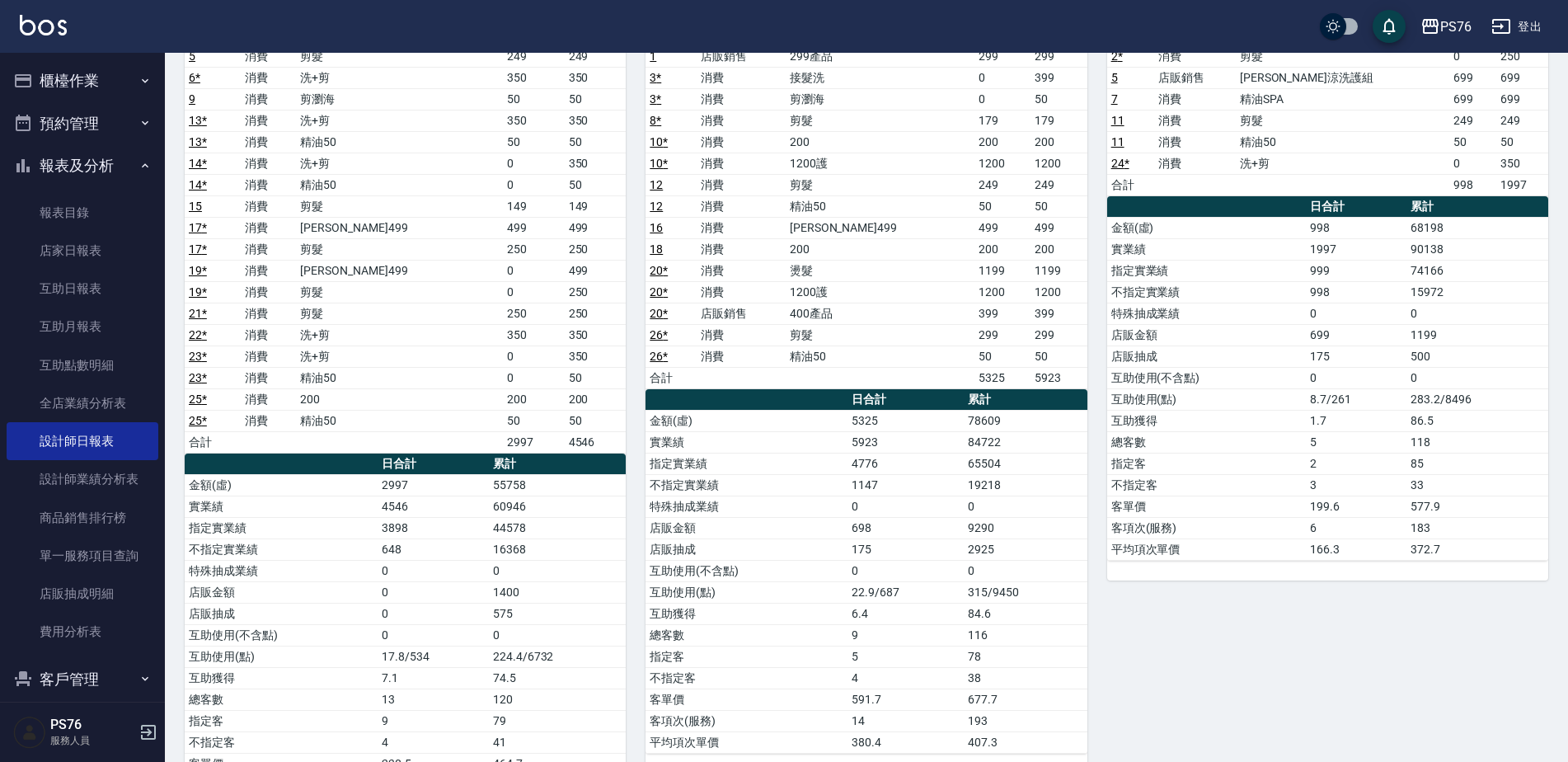
scroll to position [319, 0]
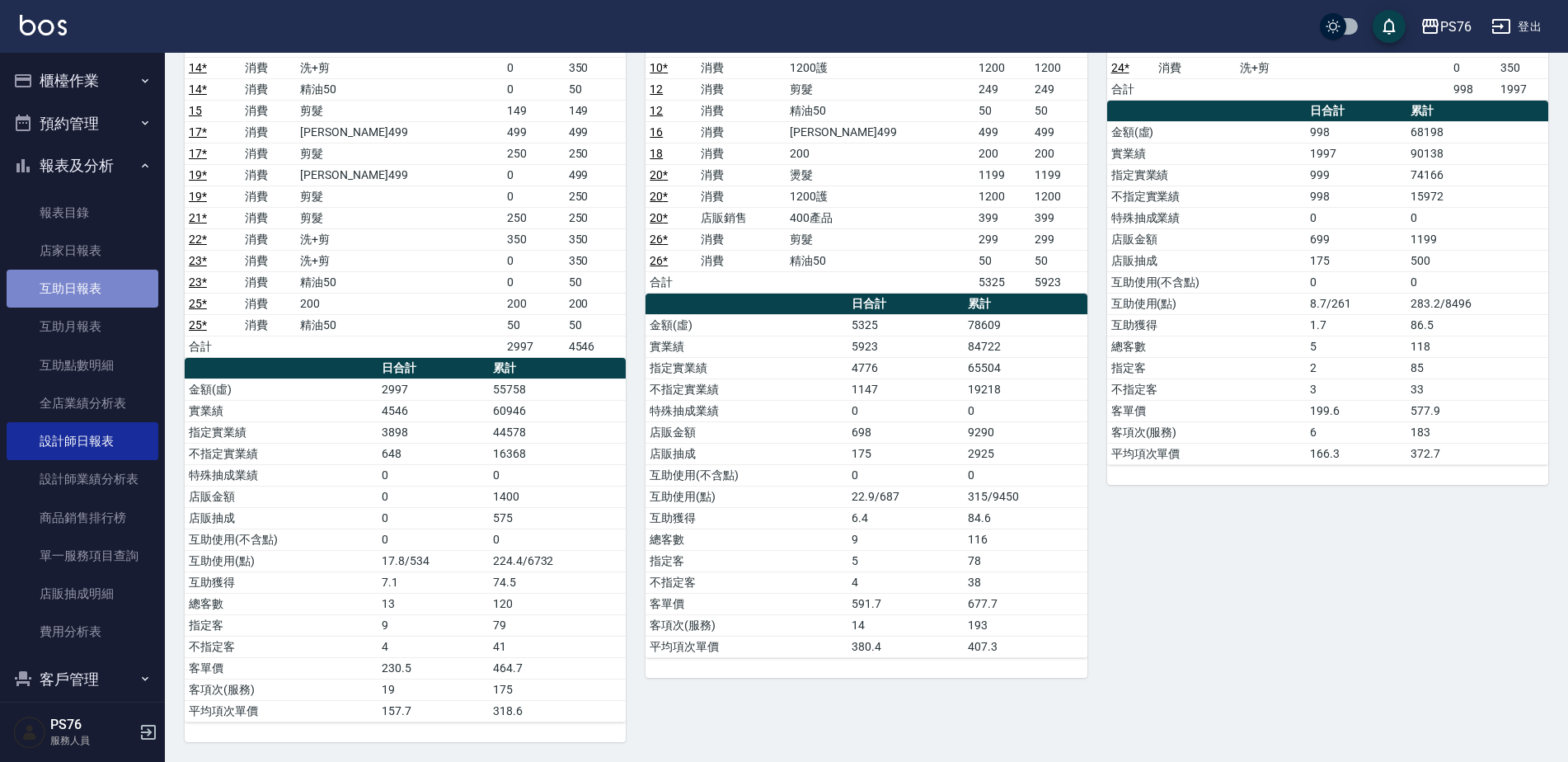
click at [101, 281] on link "互助日報表" at bounding box center [82, 289] width 152 height 38
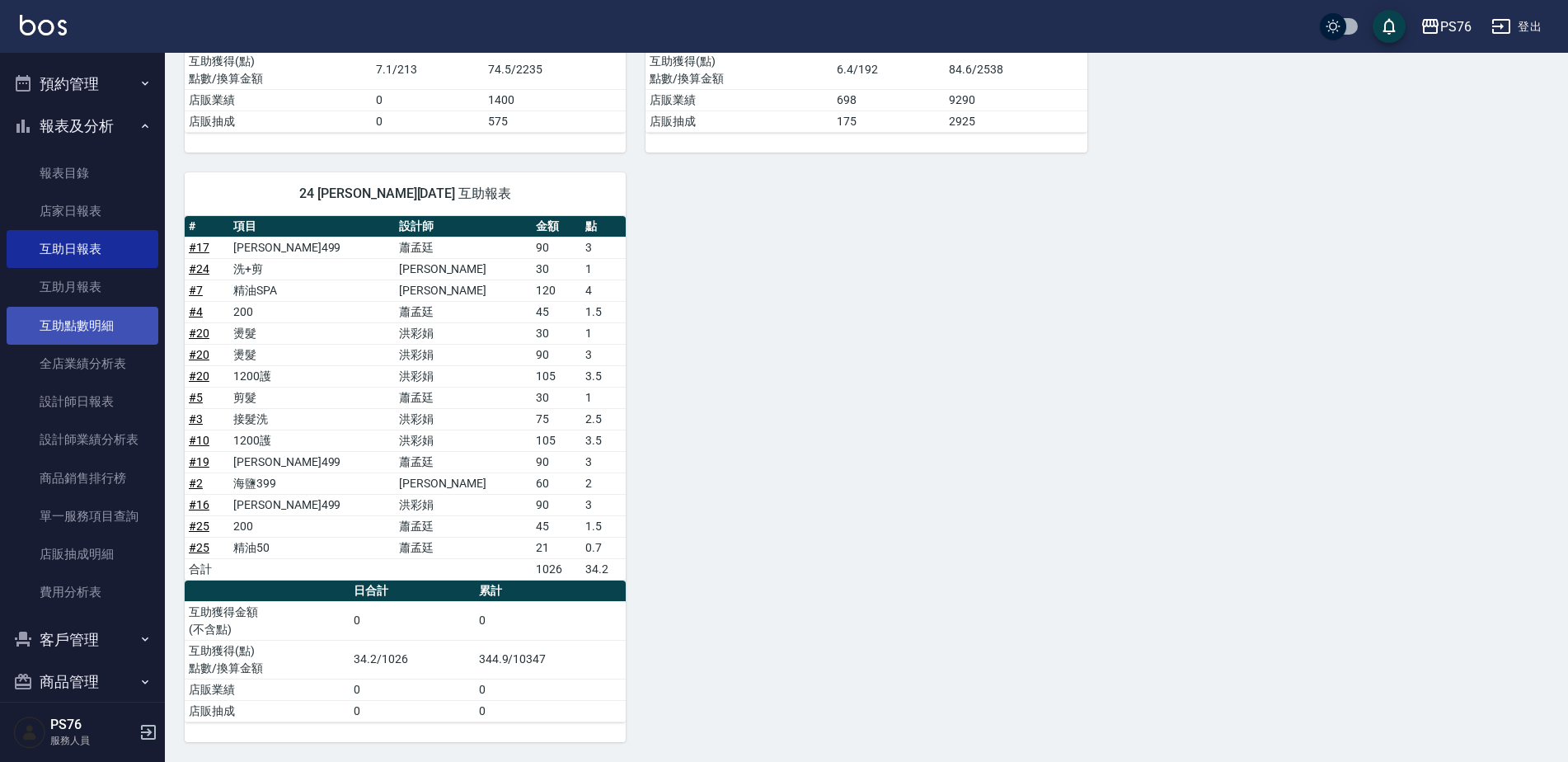
scroll to position [61, 0]
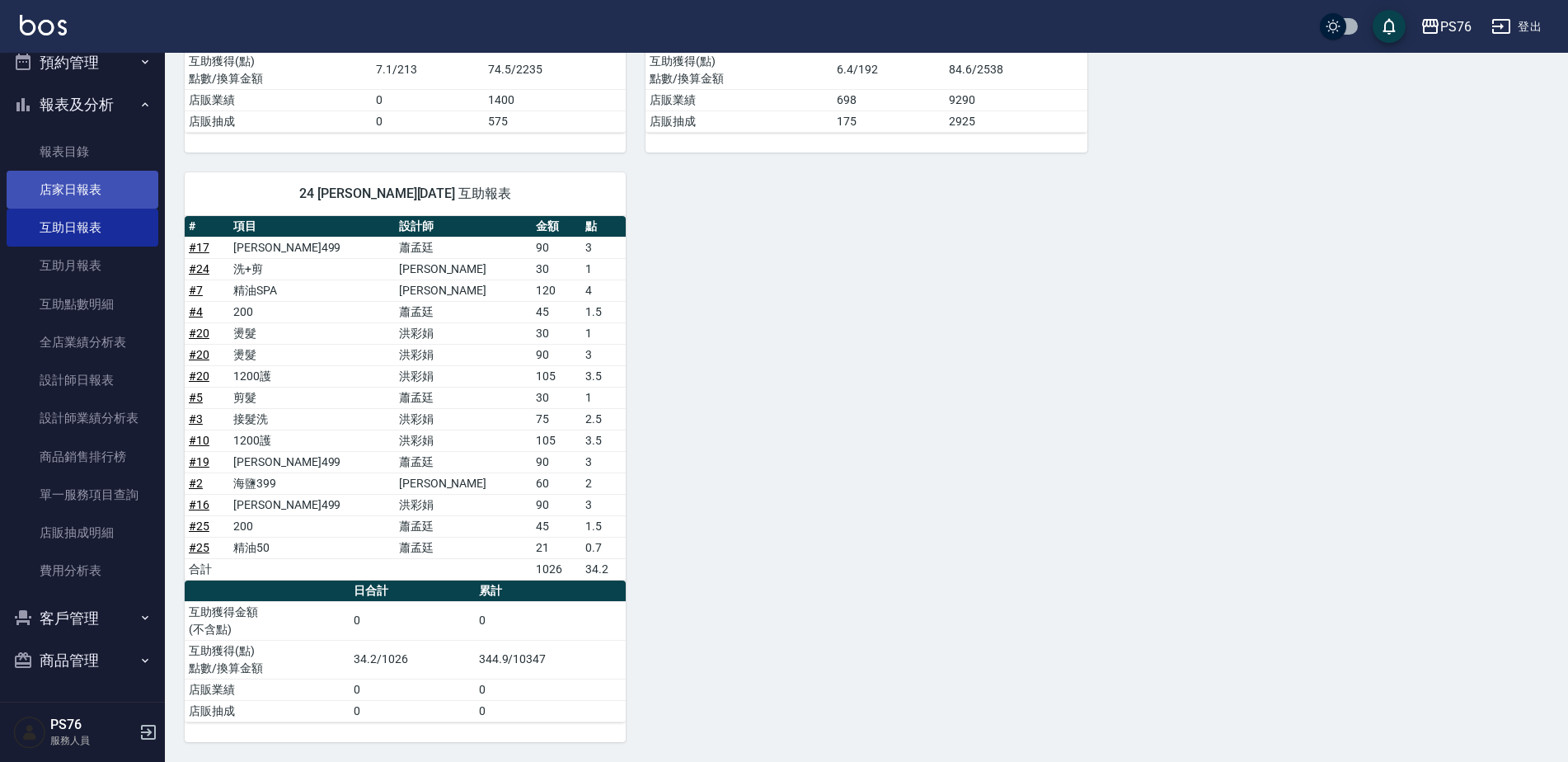
click at [95, 187] on link "店家日報表" at bounding box center [82, 189] width 152 height 38
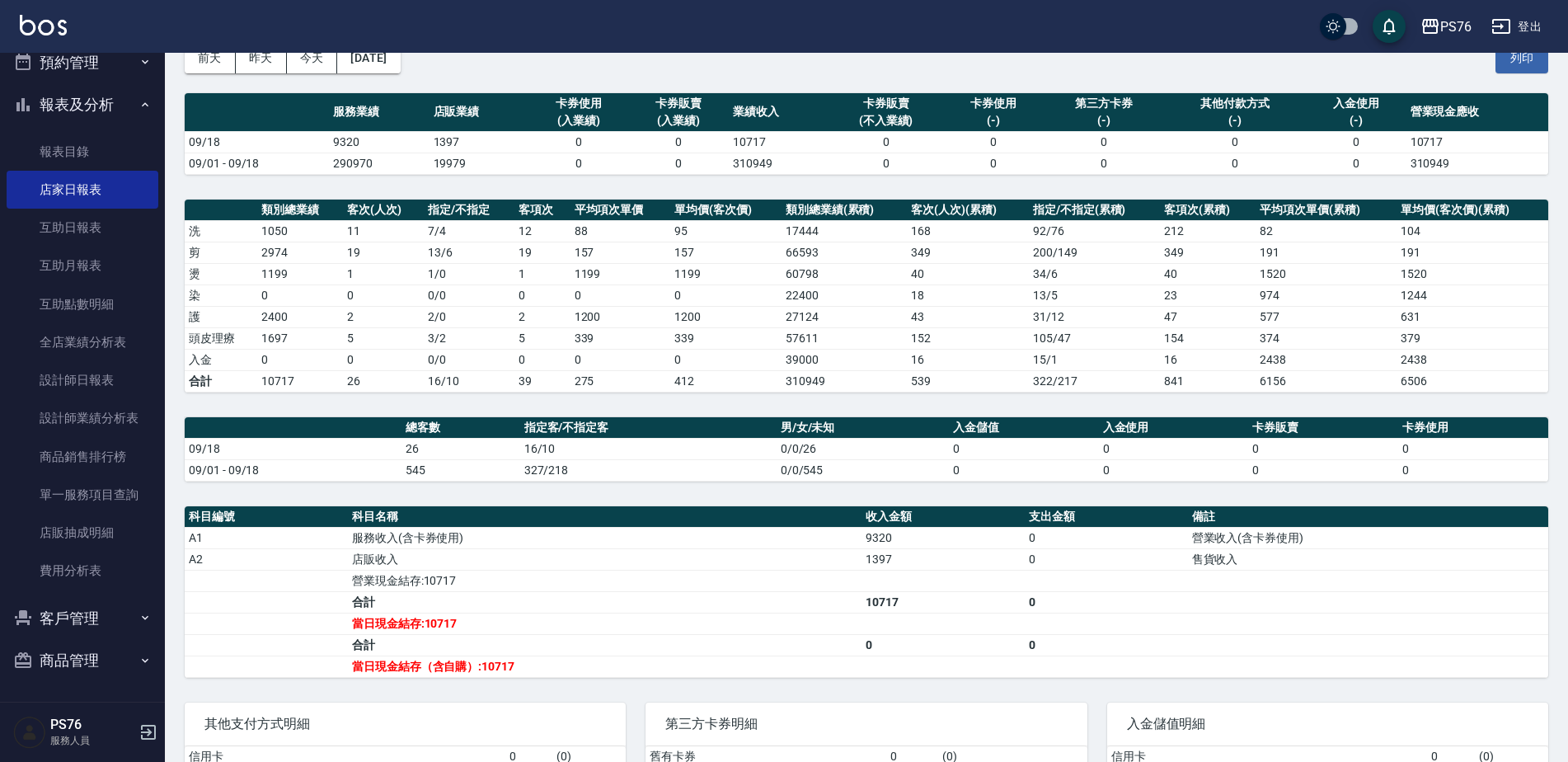
scroll to position [113, 0]
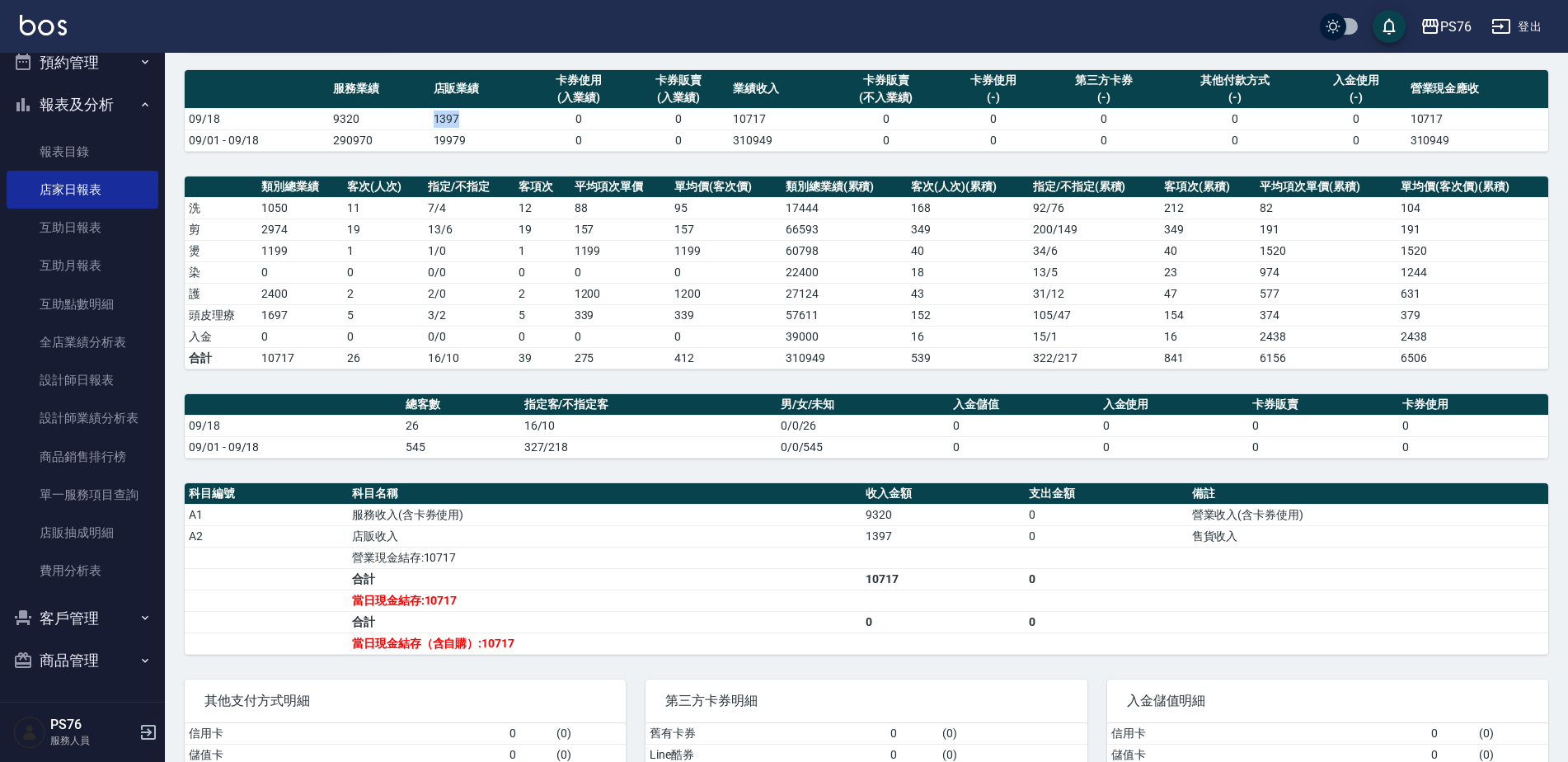
drag, startPoint x: 427, startPoint y: 110, endPoint x: 458, endPoint y: 115, distance: 31.4
click at [458, 115] on tr "09/18 9320 1397 0 0 10717 0 0 0 0 0 10717" at bounding box center [867, 119] width 1364 height 22
click at [360, 340] on td "0" at bounding box center [383, 337] width 81 height 22
drag, startPoint x: 341, startPoint y: 312, endPoint x: 363, endPoint y: 313, distance: 22.0
click at [363, 313] on tr "頭皮理療 1697 5 3 / 2 5 339 339 57611 152 105 / 47 154 374 379" at bounding box center [867, 315] width 1364 height 22
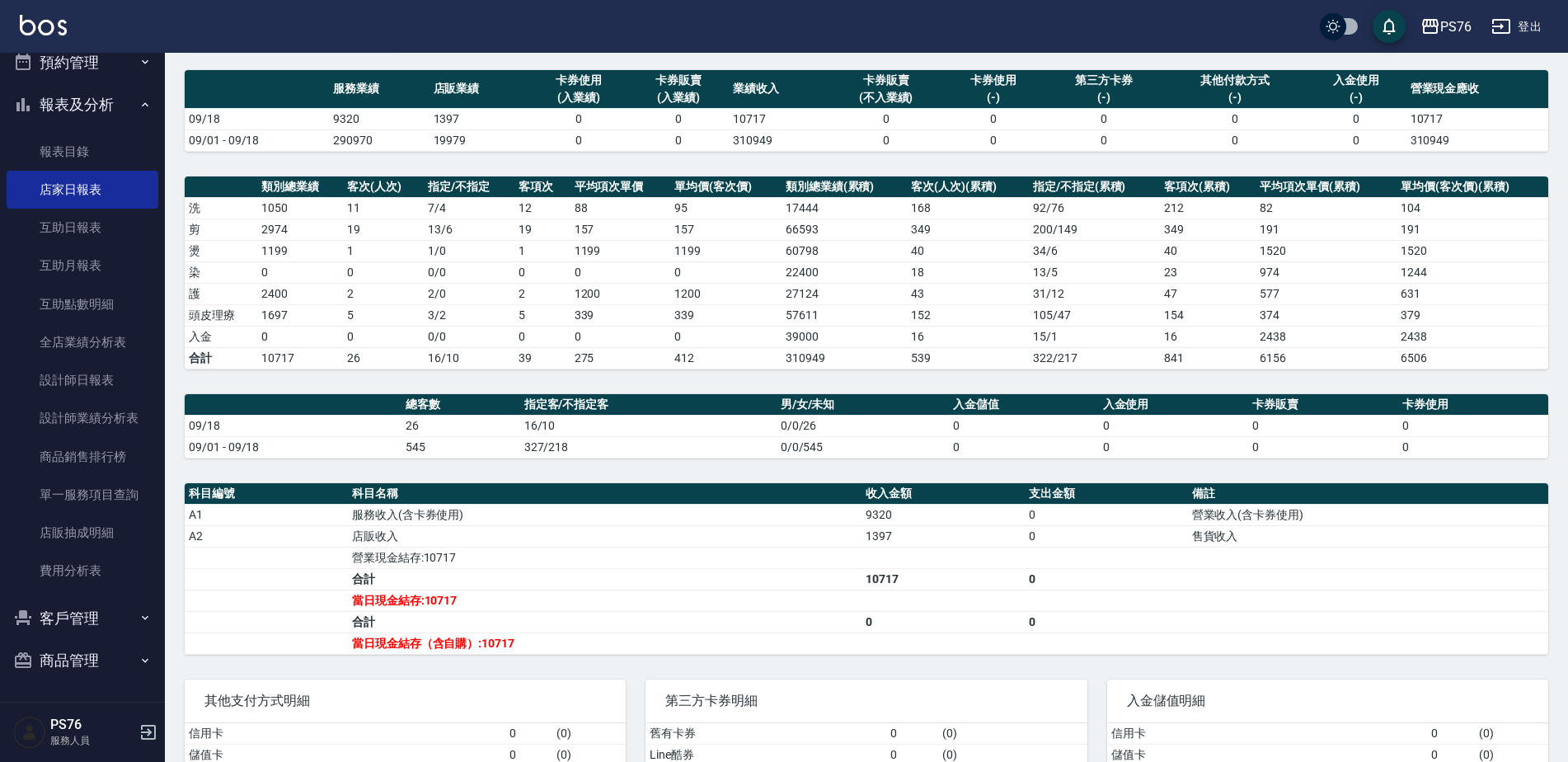
drag, startPoint x: 363, startPoint y: 313, endPoint x: 352, endPoint y: 382, distance: 69.9
click at [352, 382] on div "PS76 [DATE] 店家日報表 列印時間： [DATE][PHONE_NUMBER]:00 Merchant Daily Report 店家日報表 [DA…" at bounding box center [866, 404] width 1403 height 930
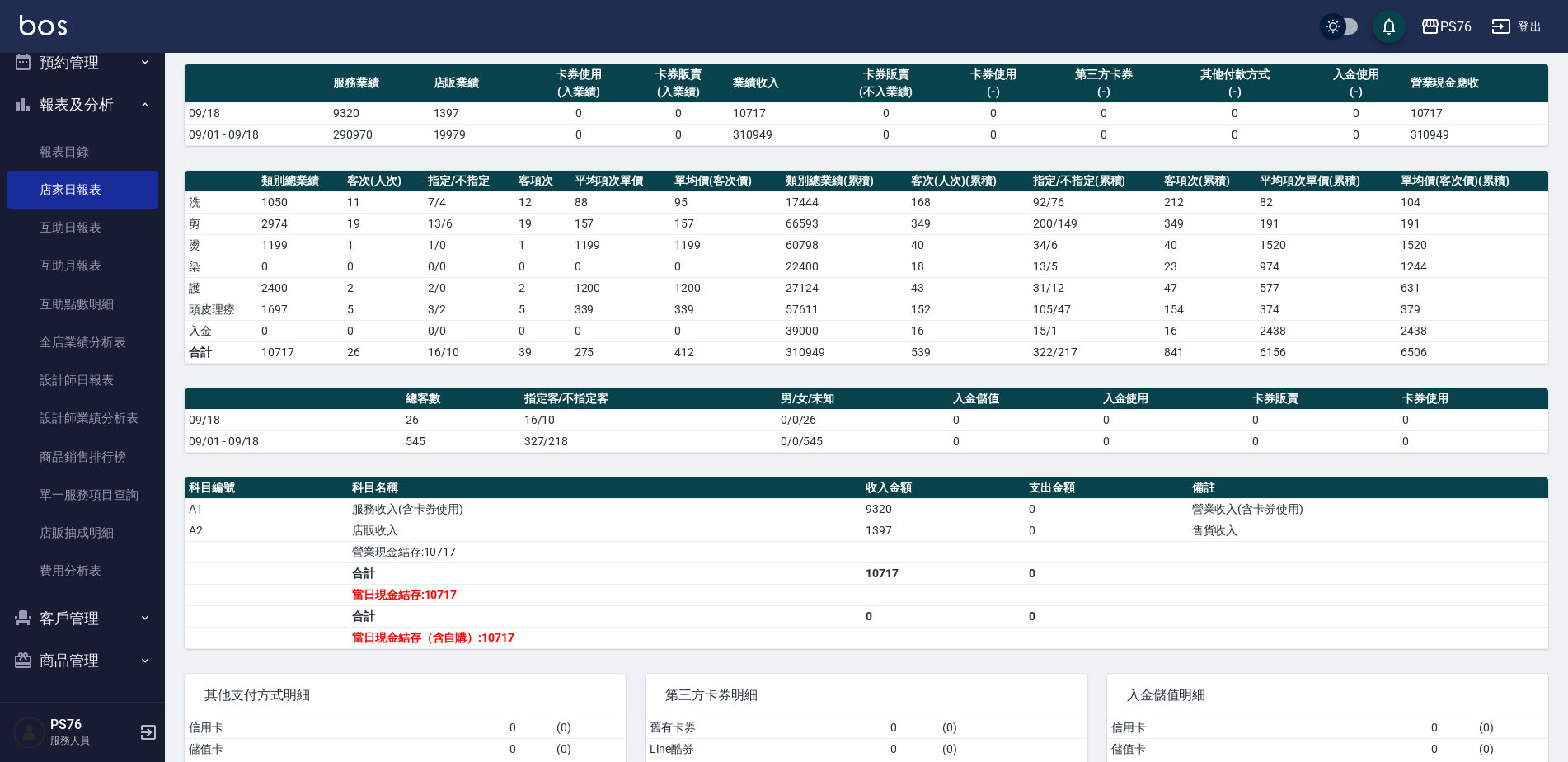
scroll to position [116, 0]
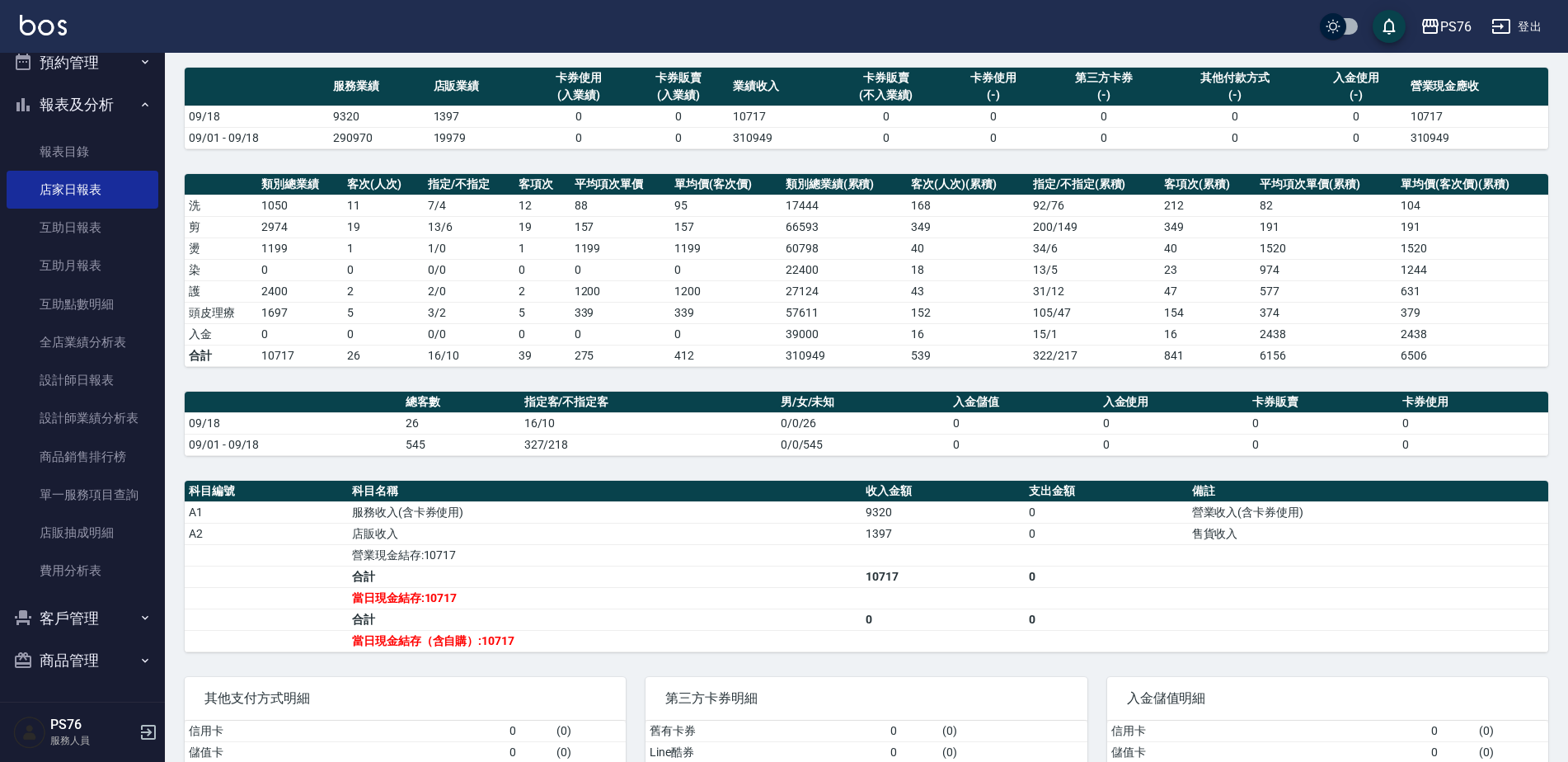
click at [1507, 35] on icon "button" at bounding box center [1502, 26] width 20 height 20
